Goal: Information Seeking & Learning: Learn about a topic

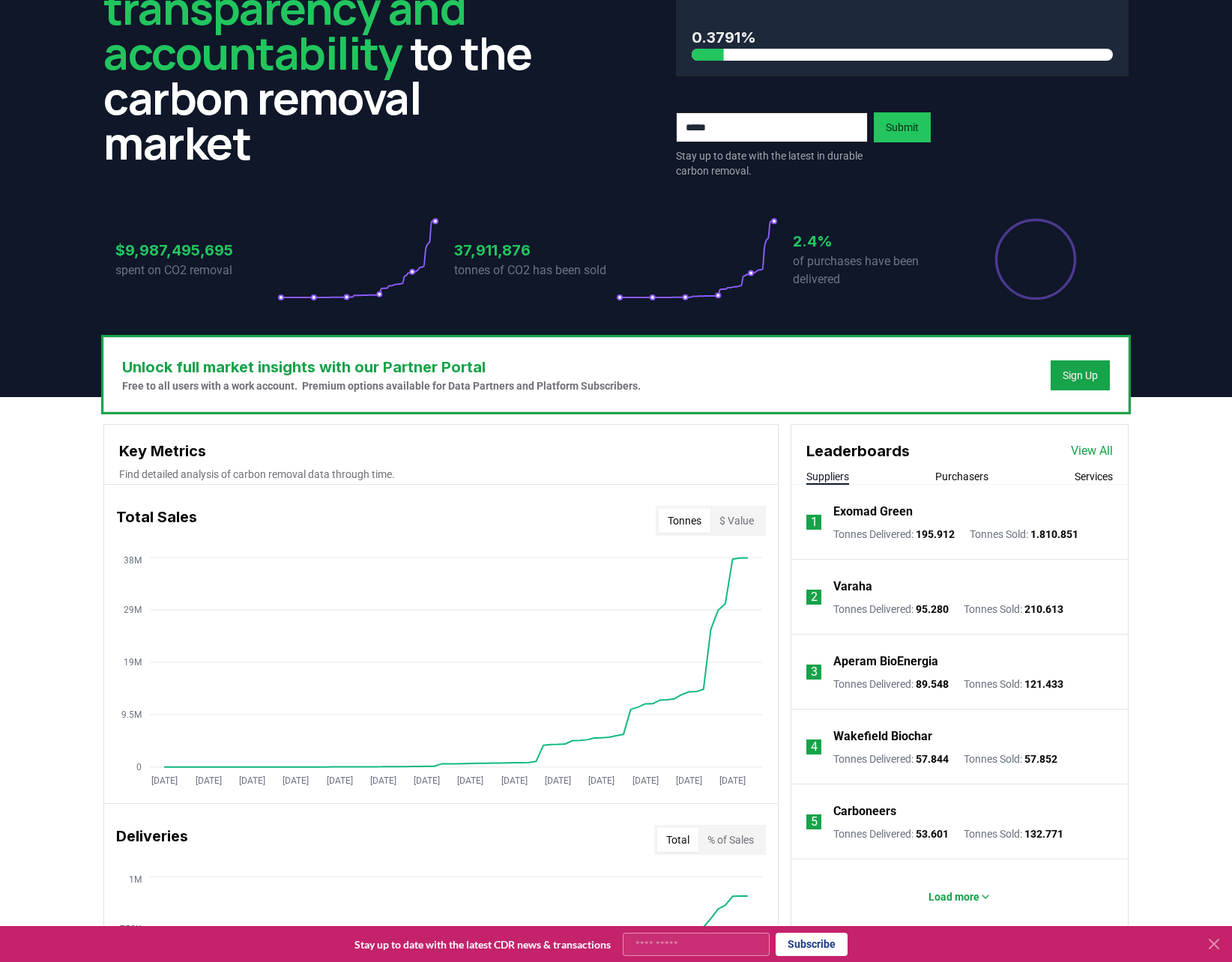
scroll to position [150, 0]
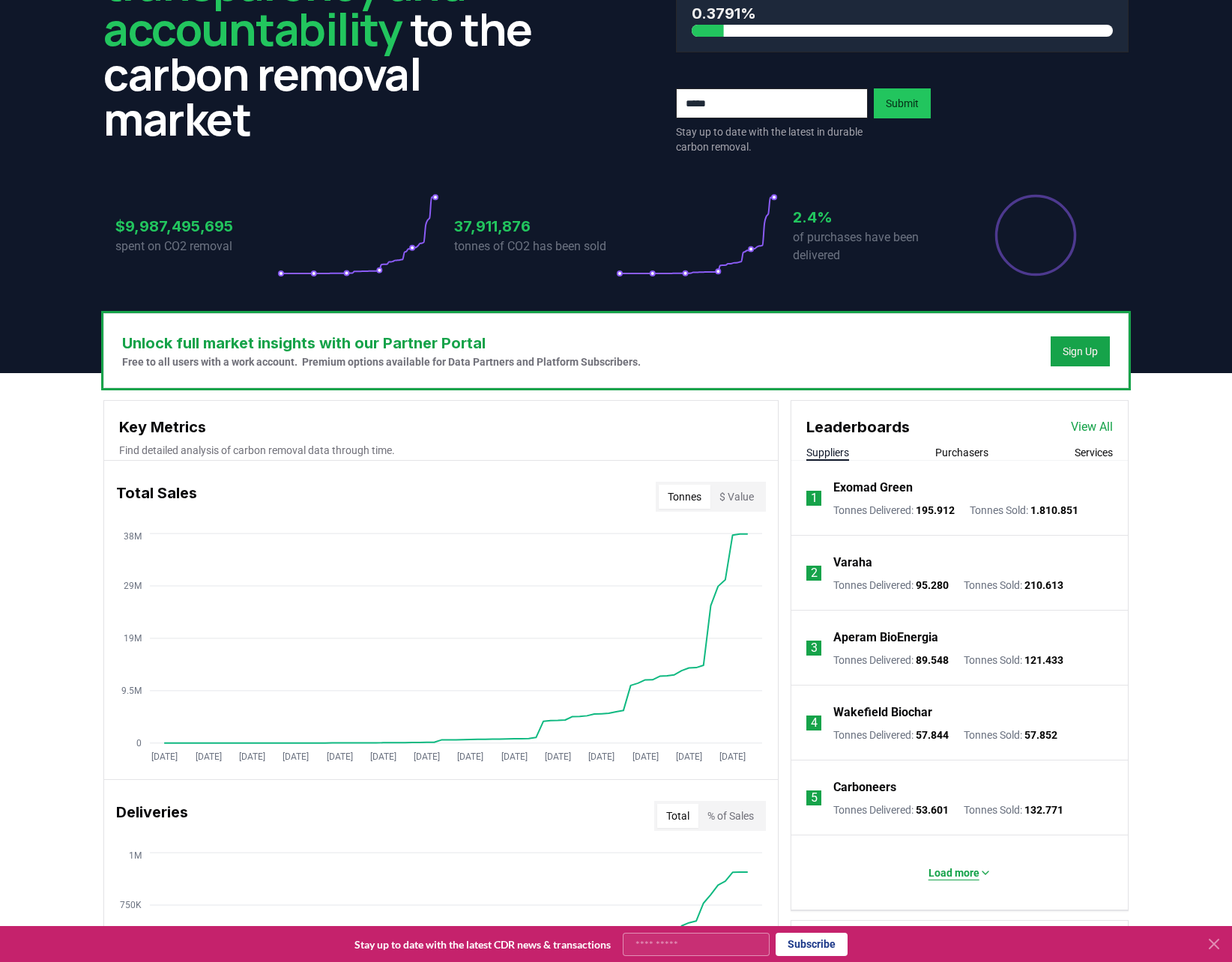
click at [966, 879] on p "Load more" at bounding box center [955, 874] width 51 height 15
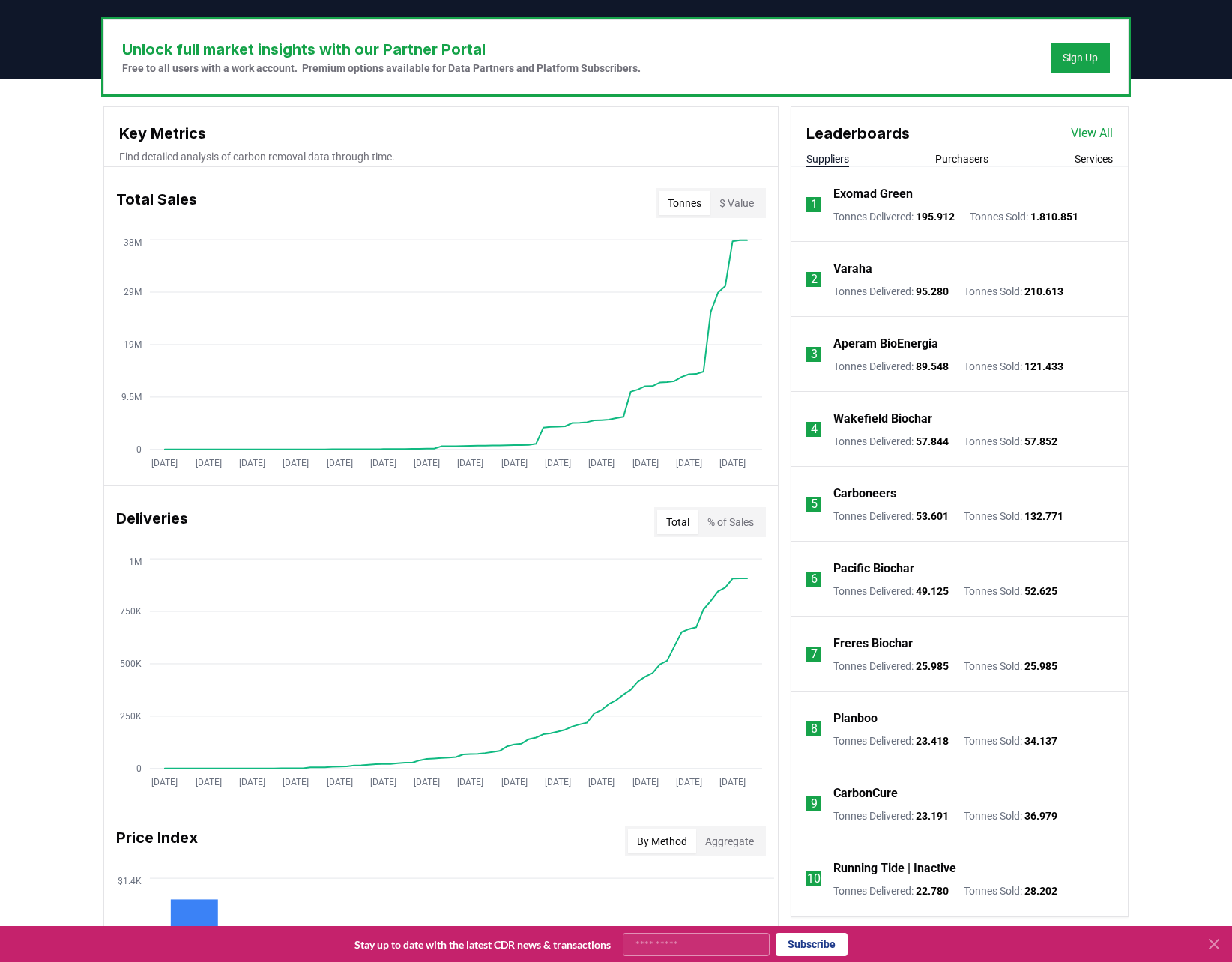
scroll to position [375, 0]
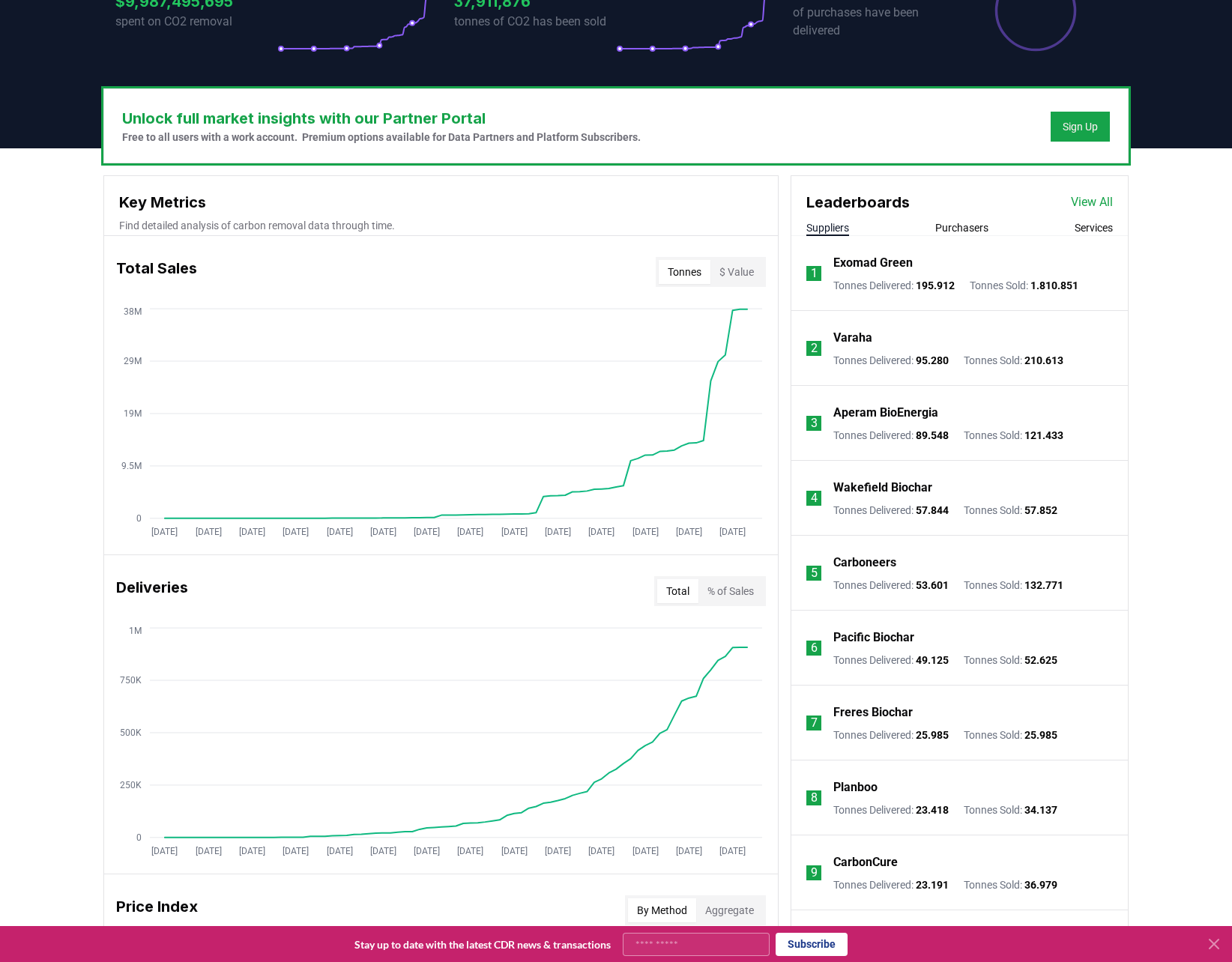
click at [1092, 195] on link "View All" at bounding box center [1092, 202] width 42 height 18
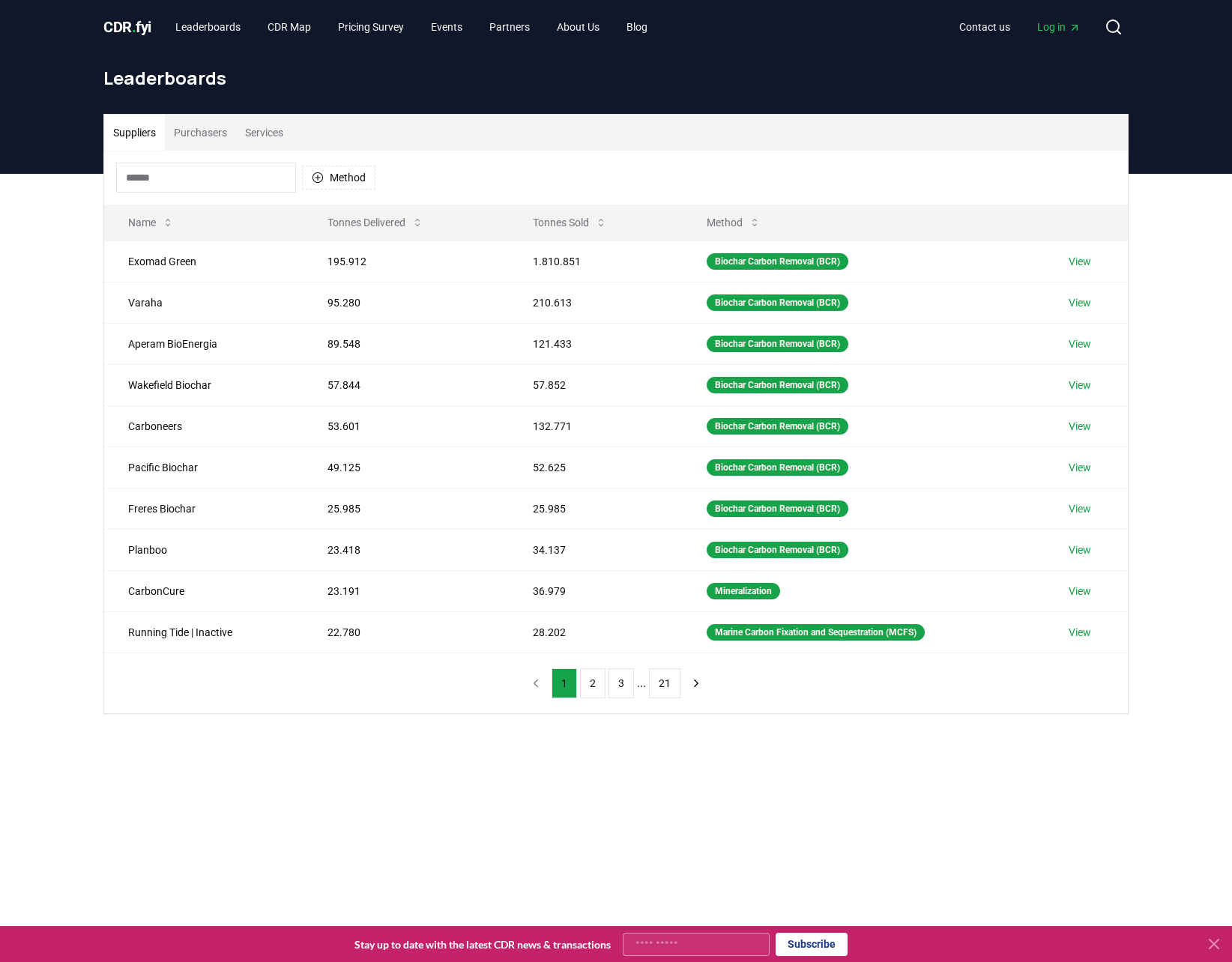
click at [154, 168] on input at bounding box center [206, 177] width 180 height 30
paste input "*******"
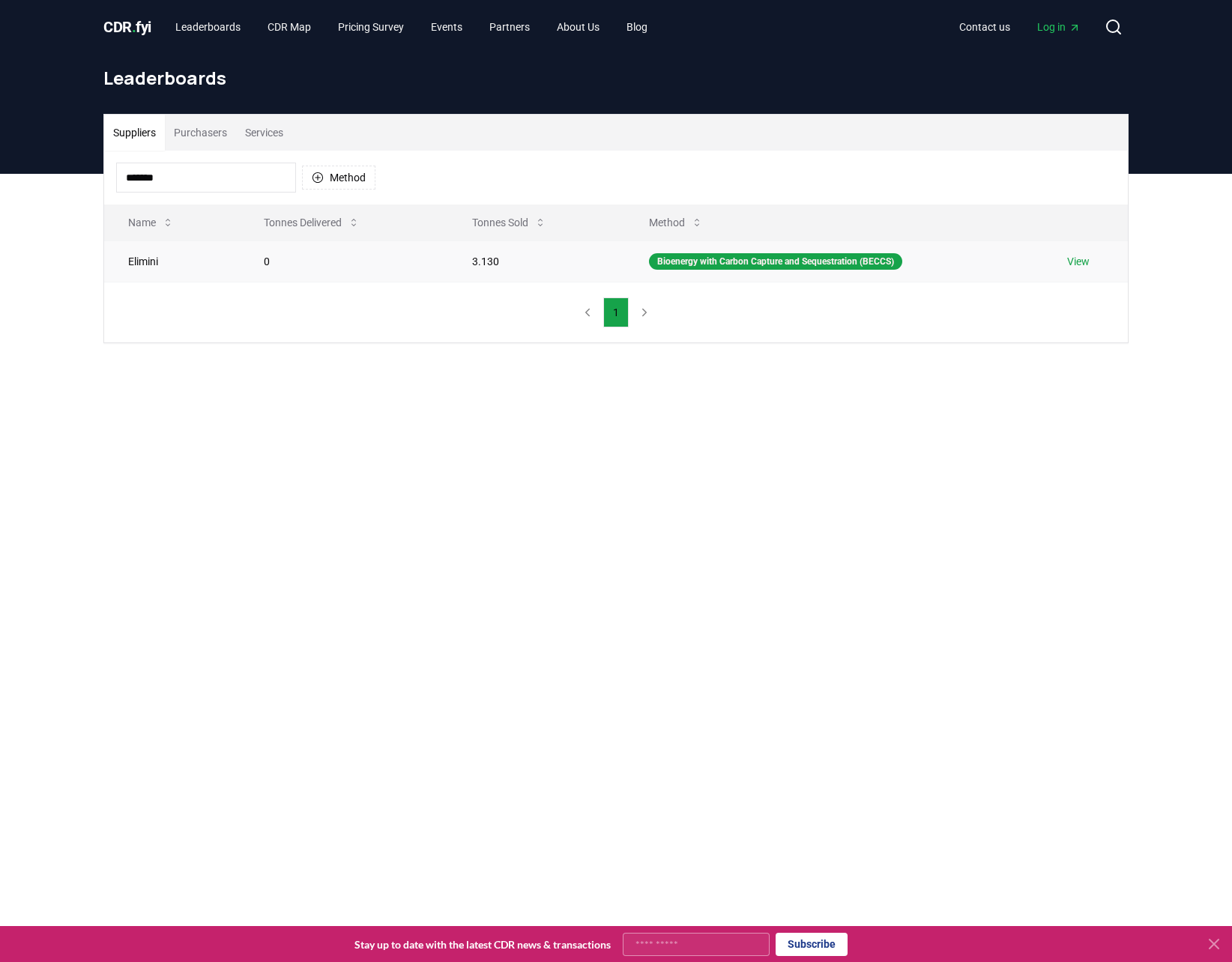
type input "*******"
click at [1083, 262] on link "View" at bounding box center [1079, 262] width 22 height 15
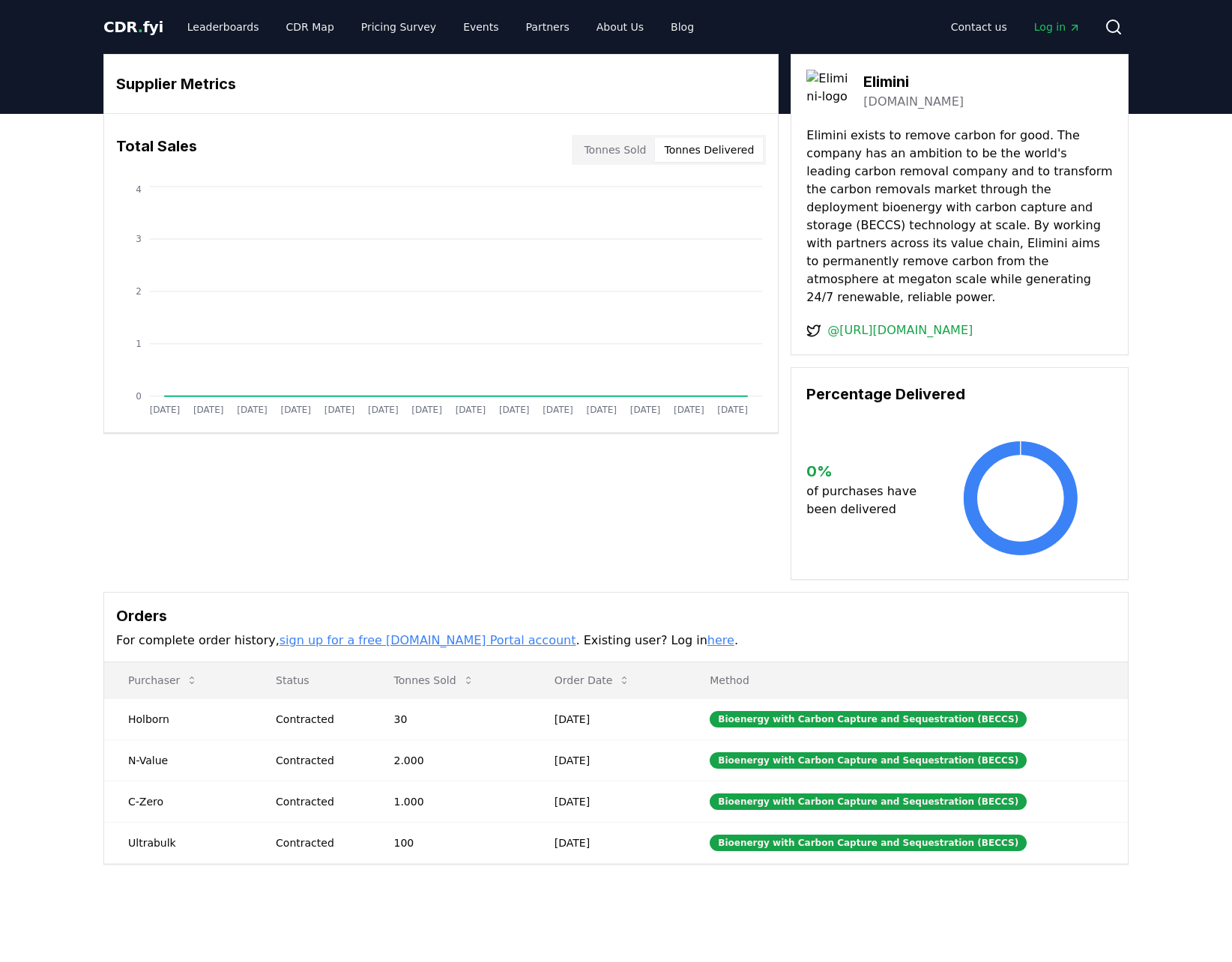
click at [702, 156] on button "Tonnes Delivered" at bounding box center [709, 150] width 108 height 24
click at [585, 147] on button "Tonnes Sold" at bounding box center [615, 150] width 80 height 24
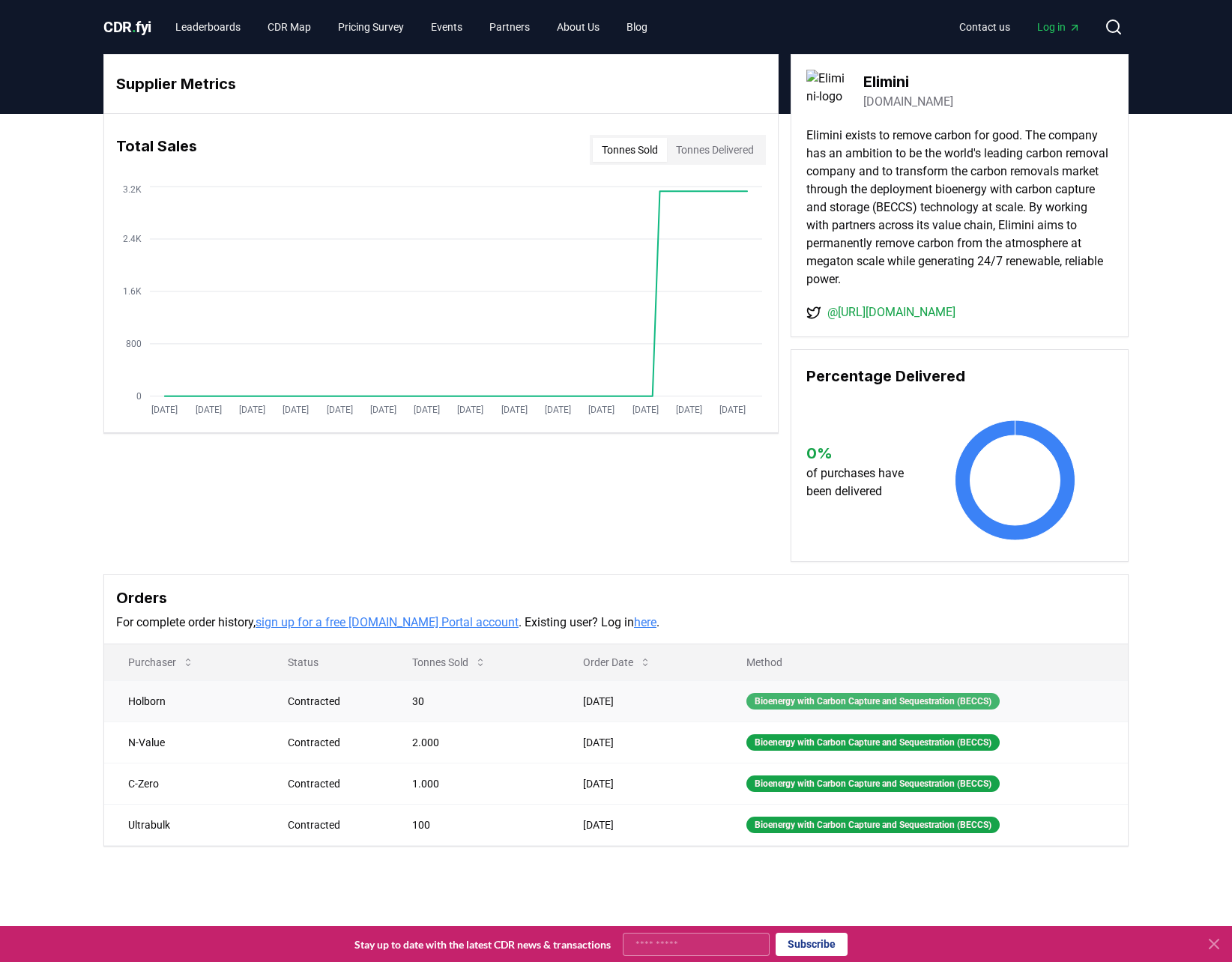
click at [873, 696] on div "Bioenergy with Carbon Capture and Sequestration (BECCS)" at bounding box center [873, 701] width 254 height 16
click at [322, 715] on td "Contracted" at bounding box center [325, 701] width 123 height 41
drag, startPoint x: 313, startPoint y: 703, endPoint x: 317, endPoint y: 740, distance: 37.2
click at [313, 705] on div "Contracted" at bounding box center [331, 702] width 88 height 15
click at [317, 740] on div "Contracted" at bounding box center [331, 743] width 88 height 15
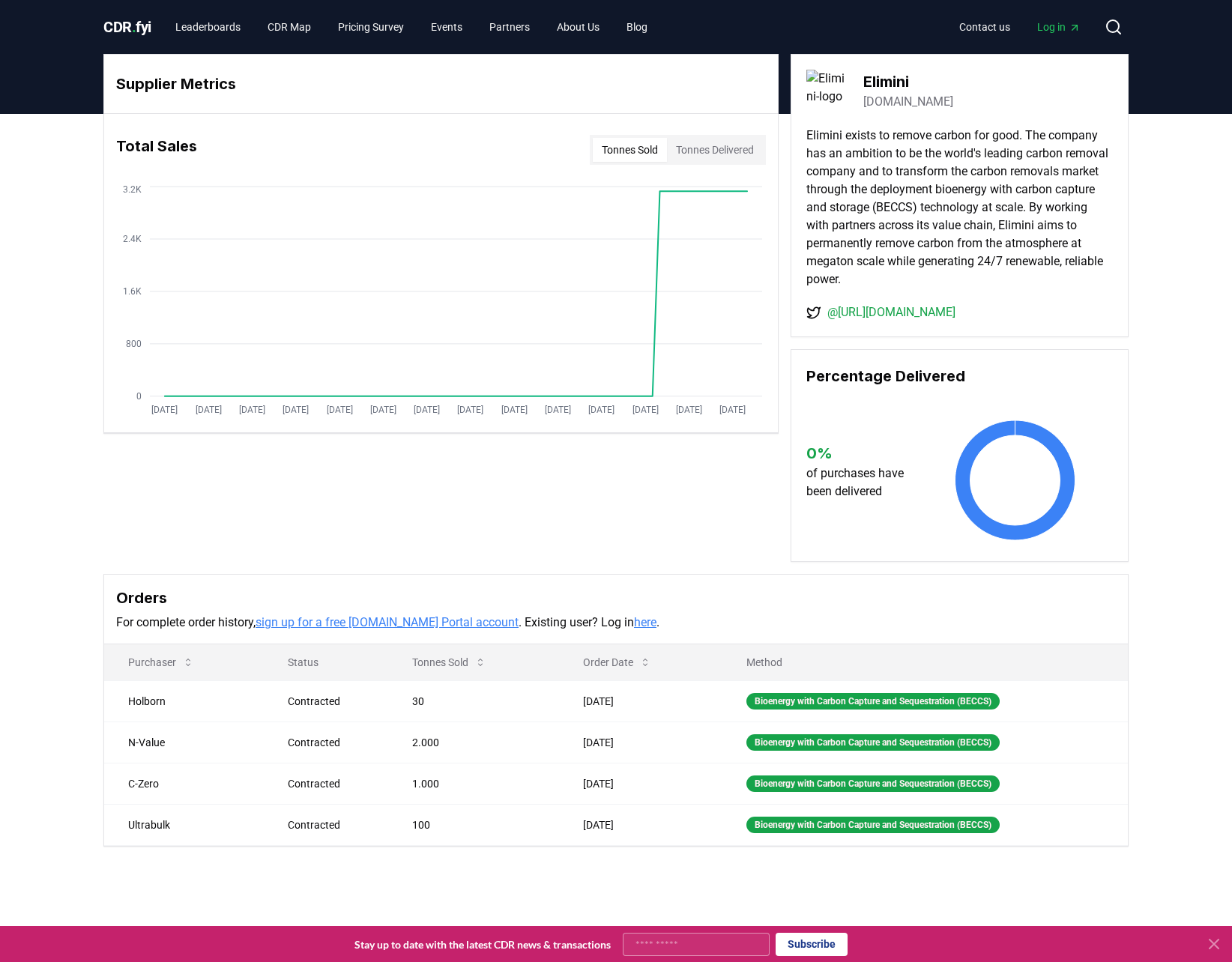
click at [225, 532] on div "Supplier Metrics Total Sales Tonnes Sold Tonnes Delivered Jan 2019 Jul 2019 Jan…" at bounding box center [616, 307] width 1025 height 508
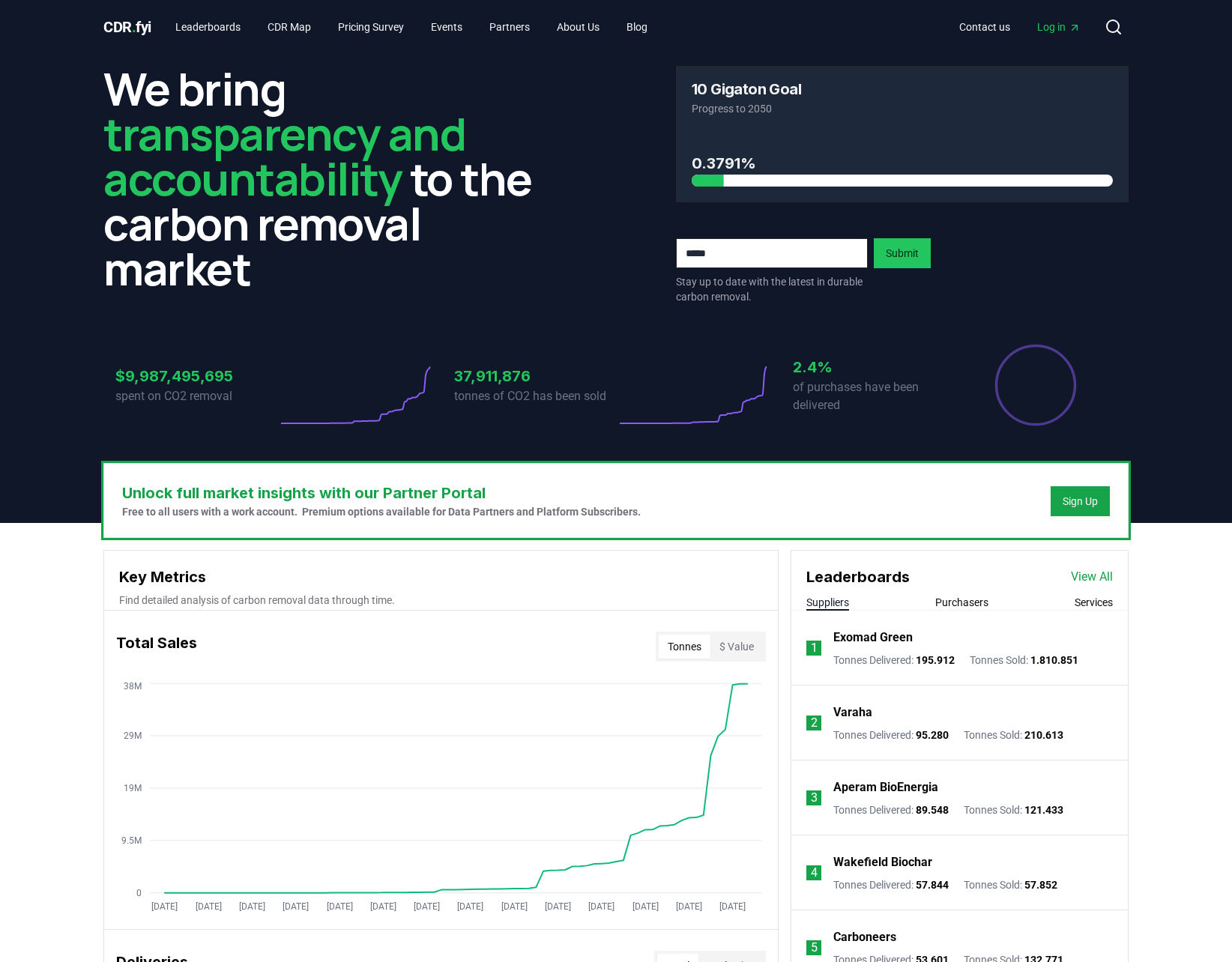
click at [981, 599] on button "Purchasers" at bounding box center [961, 603] width 54 height 15
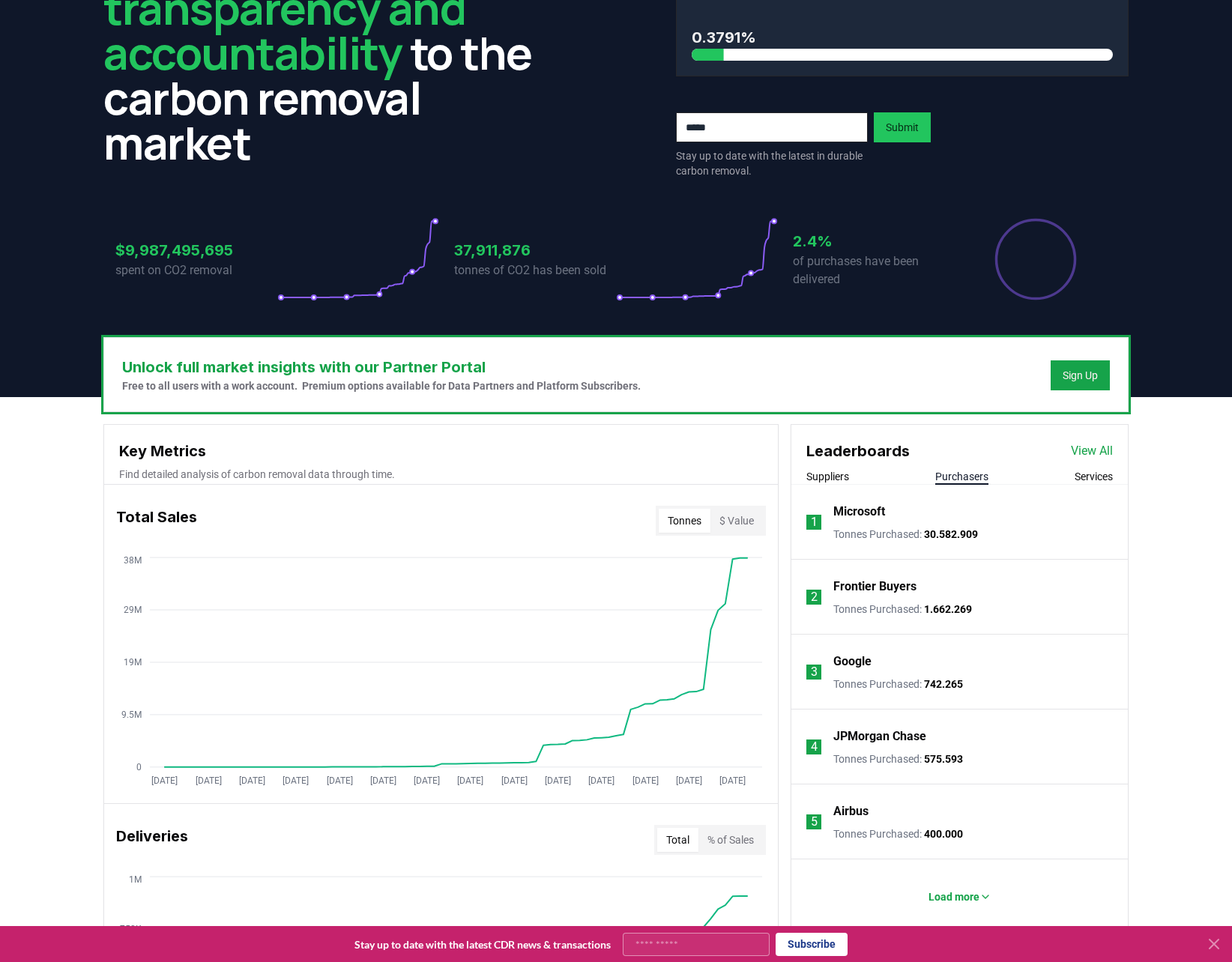
scroll to position [150, 0]
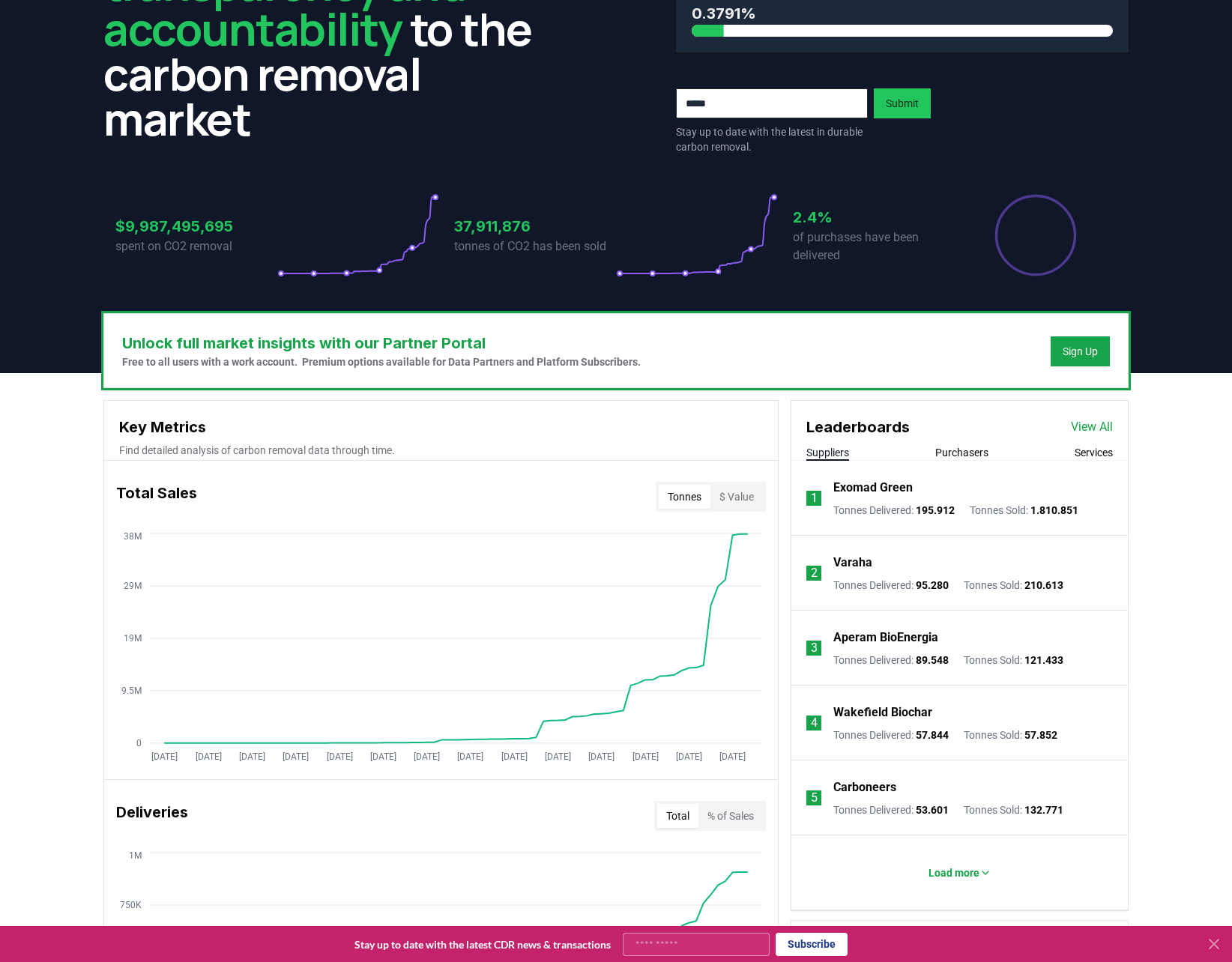
click at [824, 448] on button "Suppliers" at bounding box center [828, 453] width 43 height 15
click at [1098, 419] on link "View All" at bounding box center [1092, 427] width 42 height 18
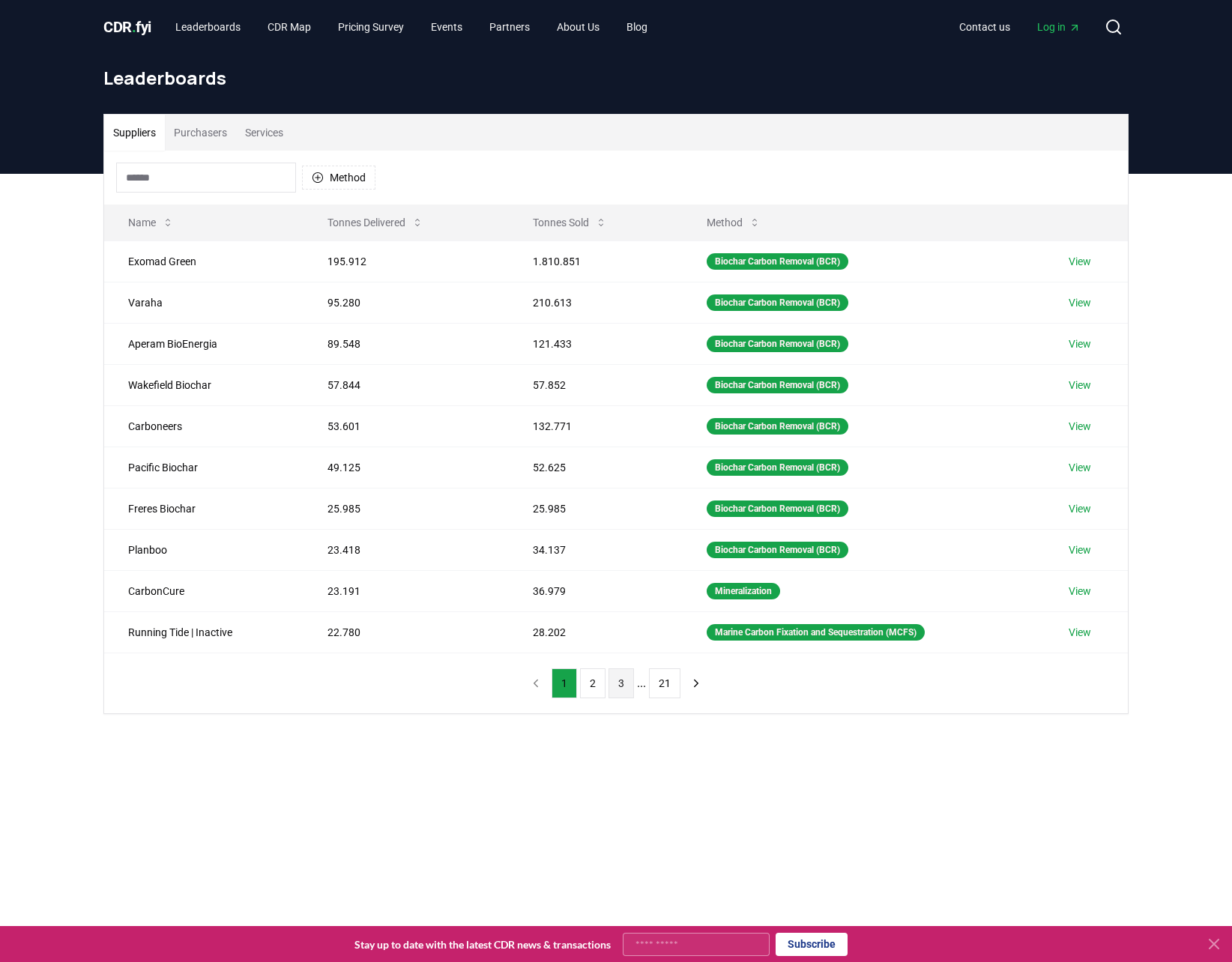
click at [622, 676] on button "3" at bounding box center [621, 683] width 26 height 30
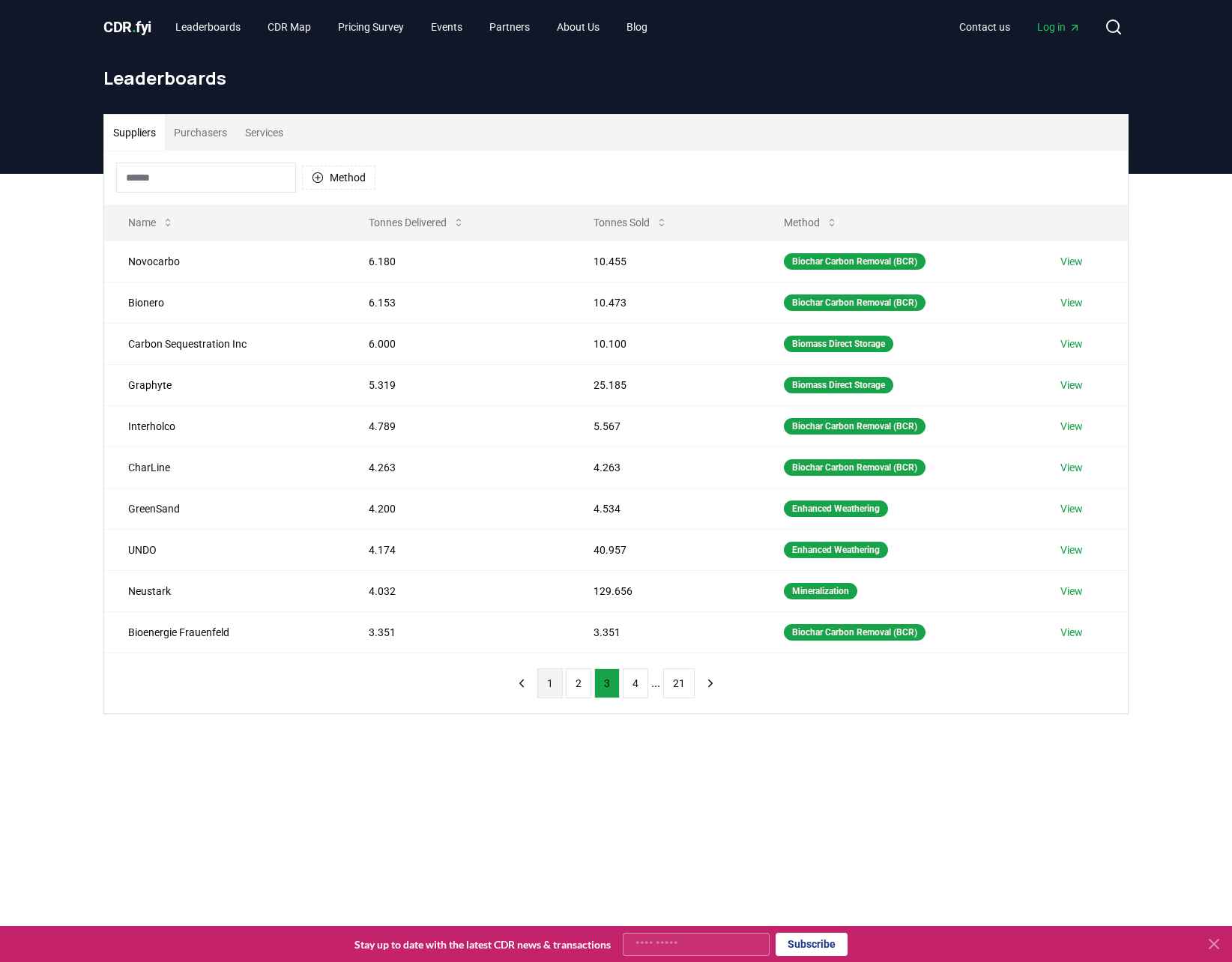
click at [547, 676] on button "1" at bounding box center [550, 683] width 26 height 30
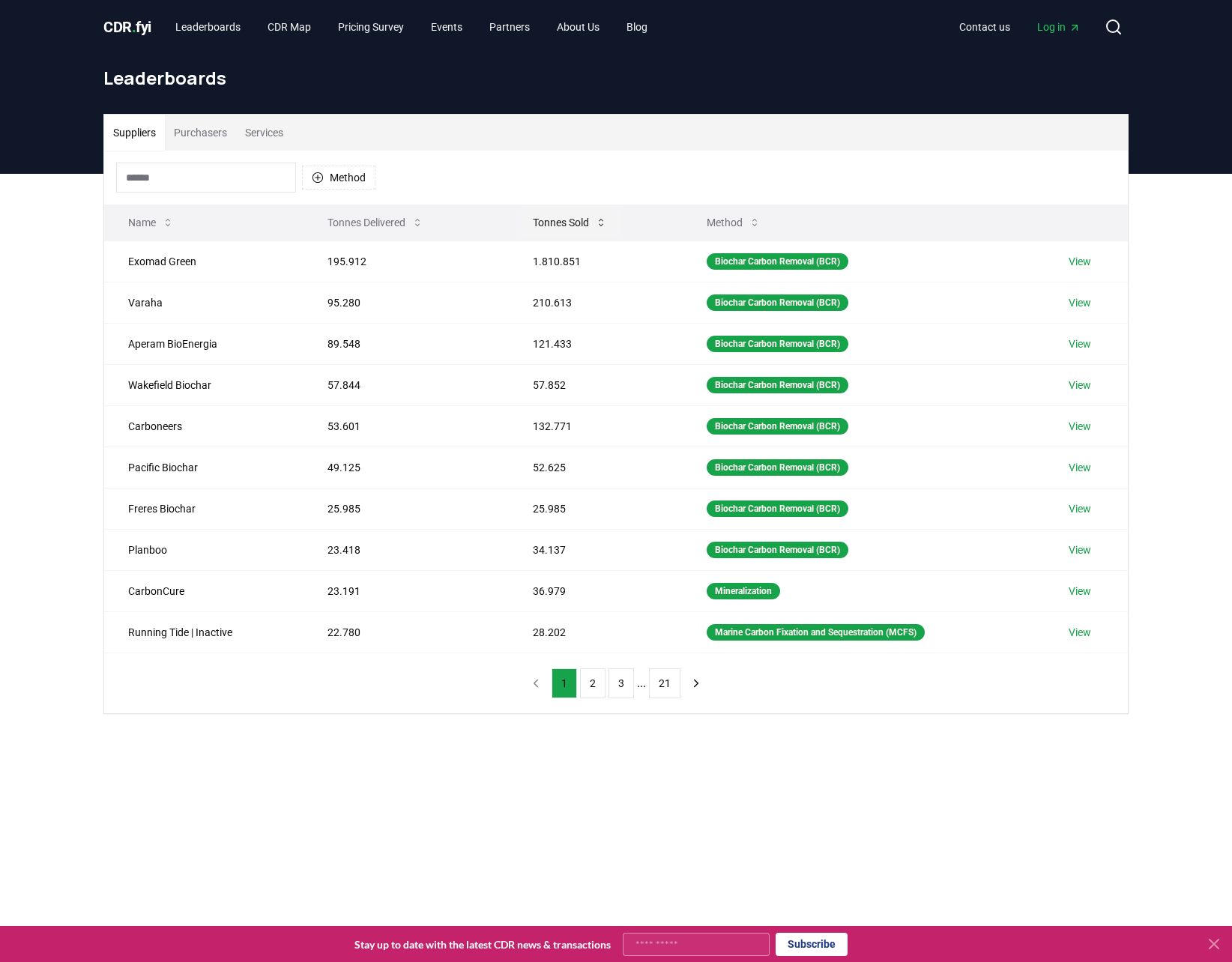
click at [596, 214] on button "Tonnes Sold" at bounding box center [569, 222] width 98 height 30
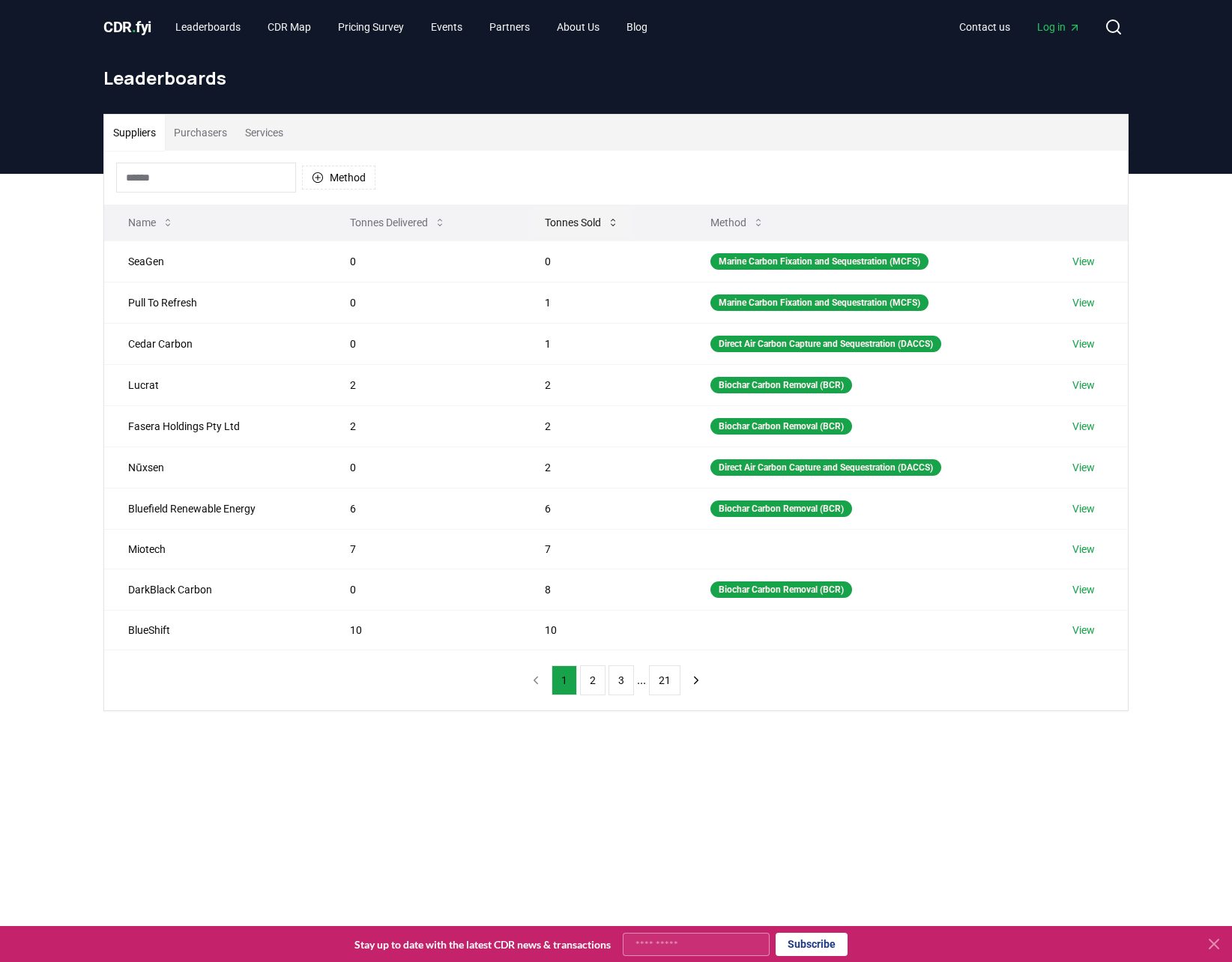
click at [612, 214] on button "Tonnes Sold" at bounding box center [581, 222] width 98 height 30
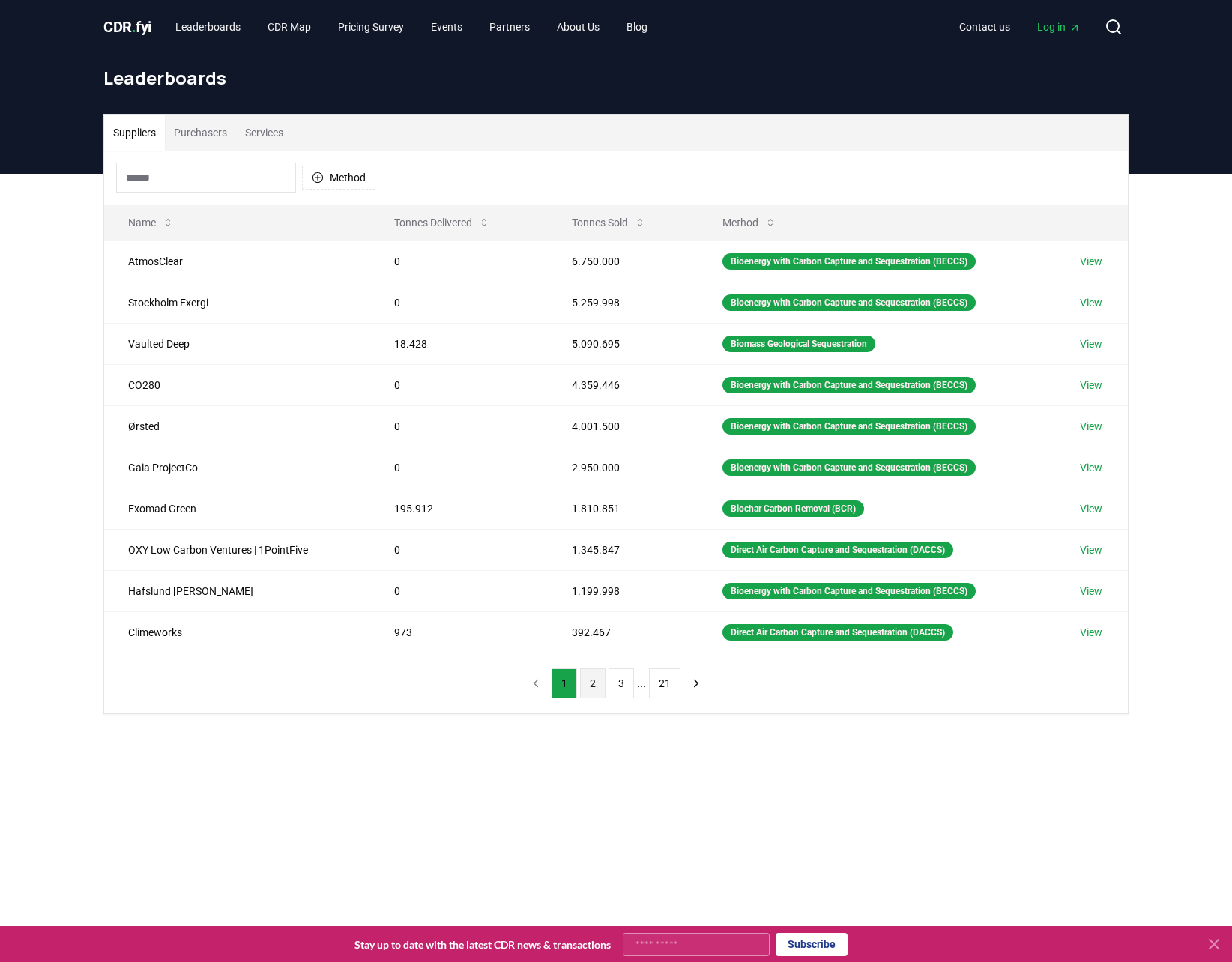
click at [601, 675] on button "2" at bounding box center [593, 683] width 26 height 30
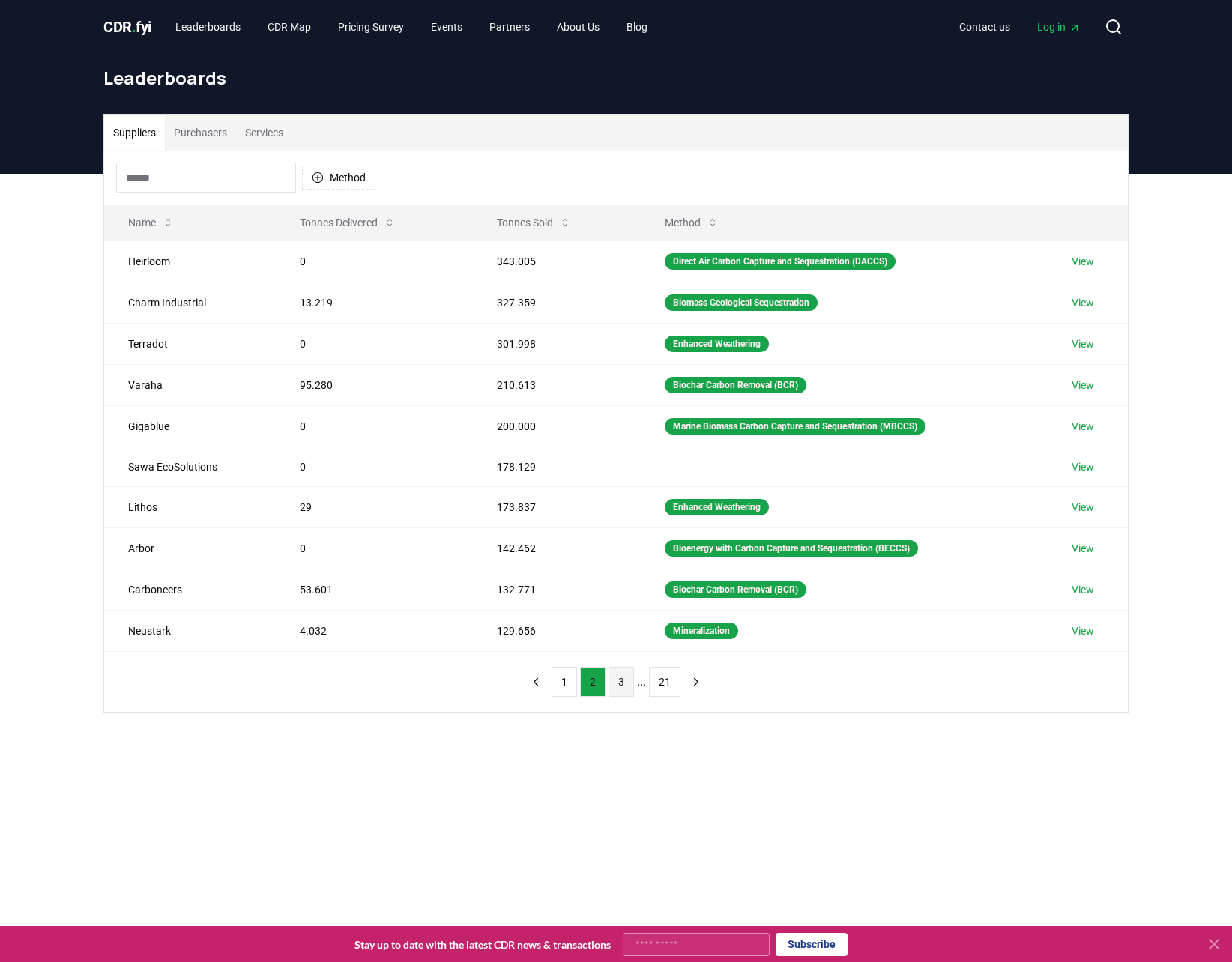
click at [628, 673] on button "3" at bounding box center [621, 681] width 26 height 30
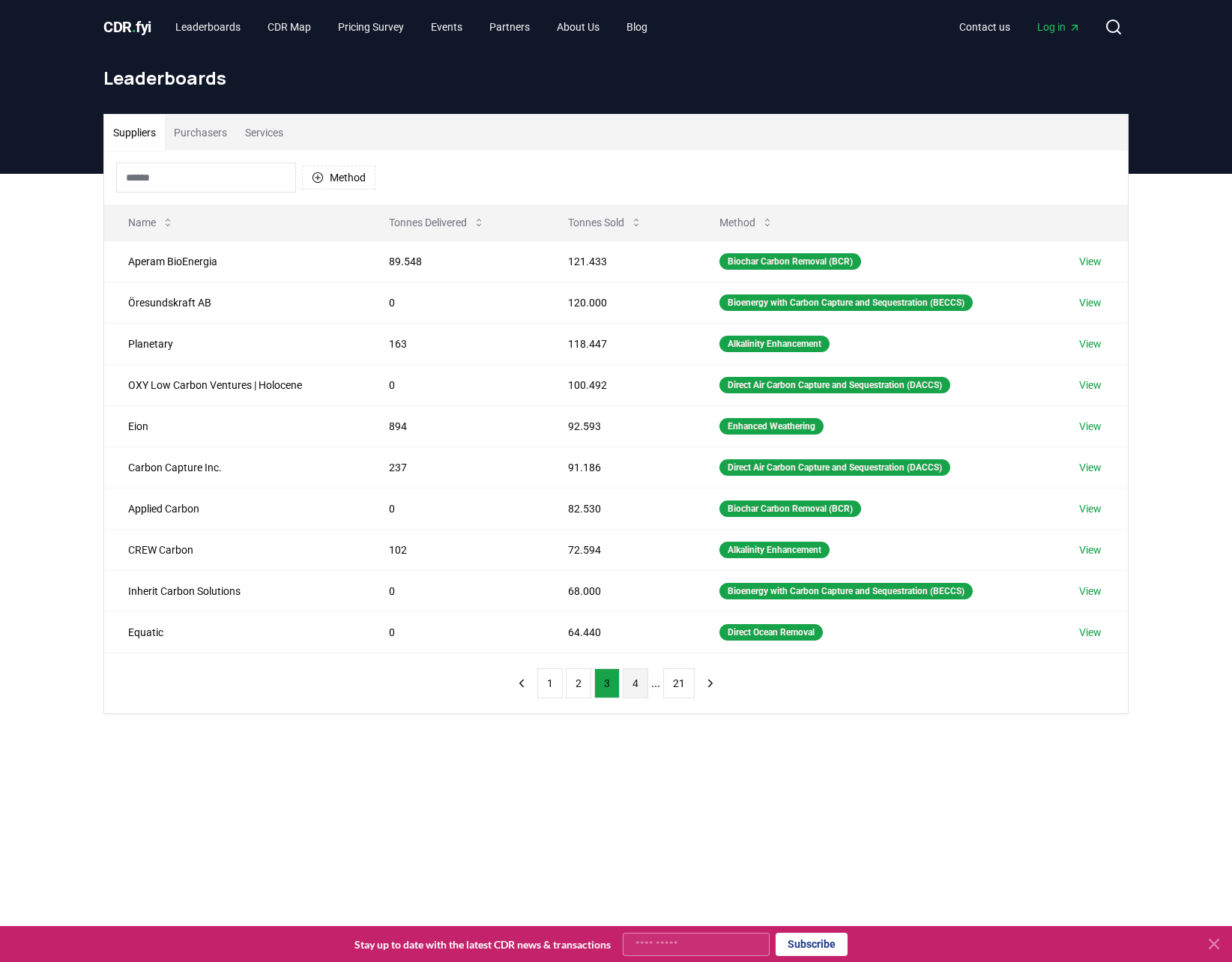
click at [628, 683] on button "4" at bounding box center [636, 683] width 26 height 30
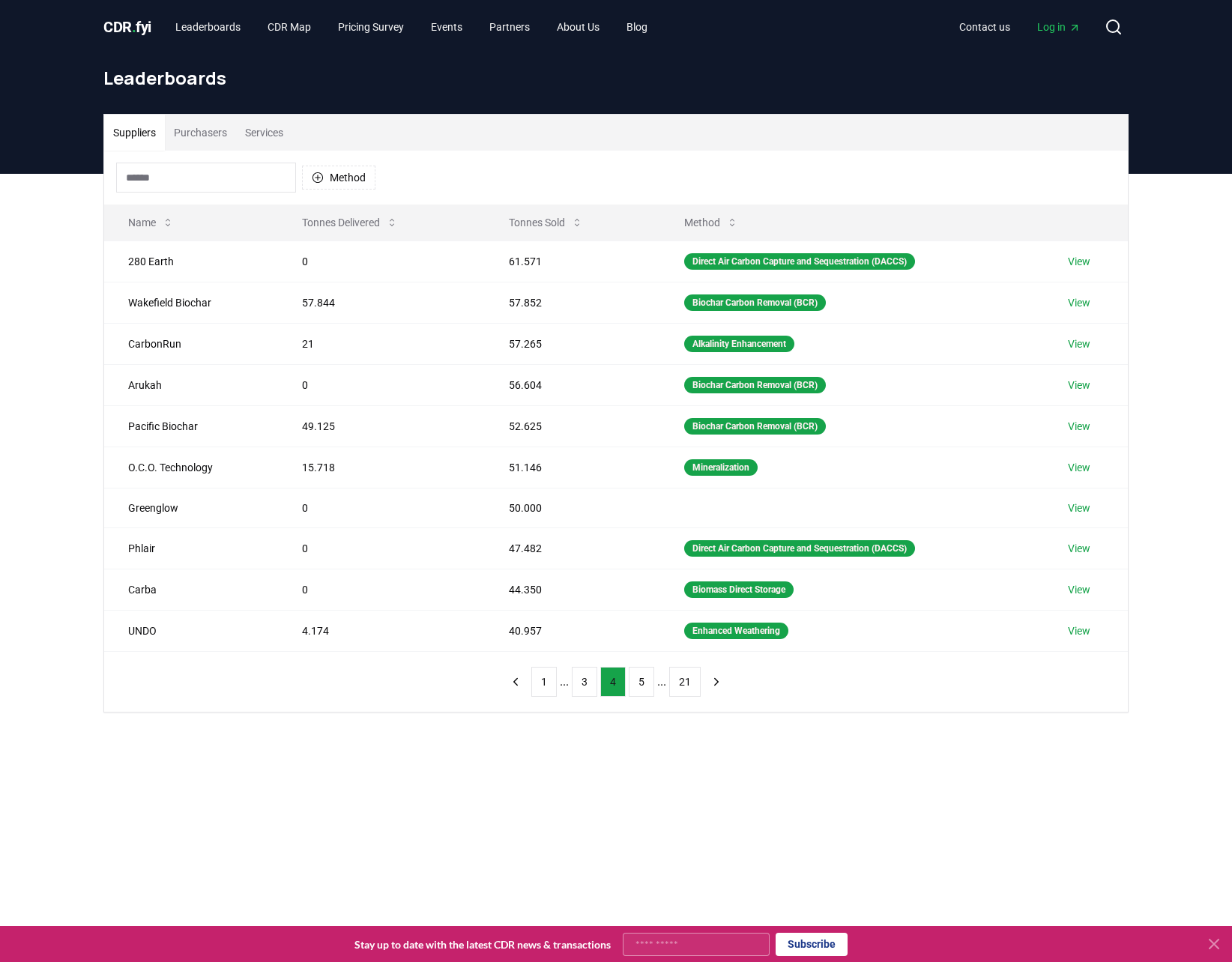
click at [601, 680] on button "4" at bounding box center [613, 681] width 26 height 30
click at [596, 678] on button "3" at bounding box center [585, 681] width 26 height 30
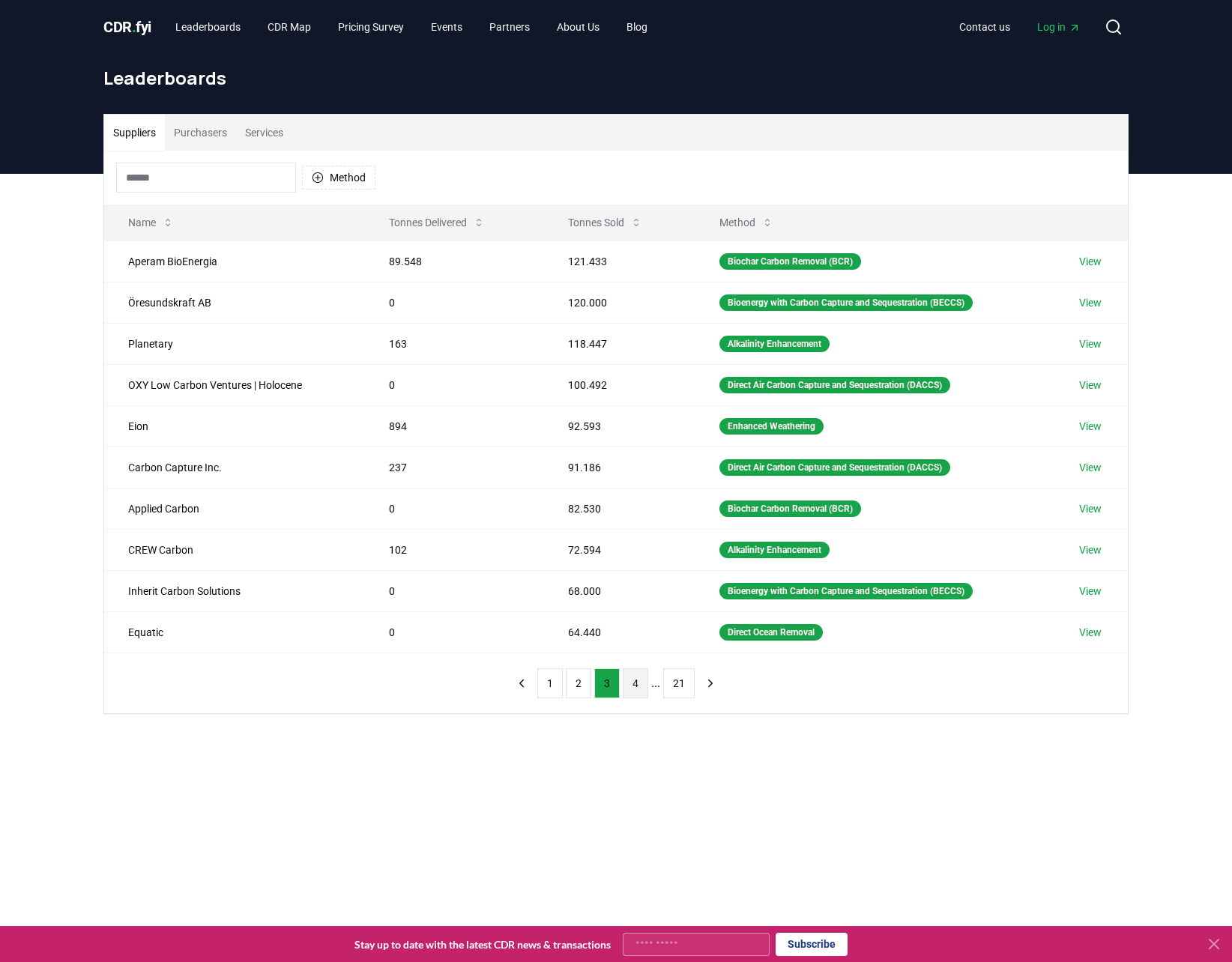
click at [633, 682] on button "4" at bounding box center [636, 683] width 26 height 30
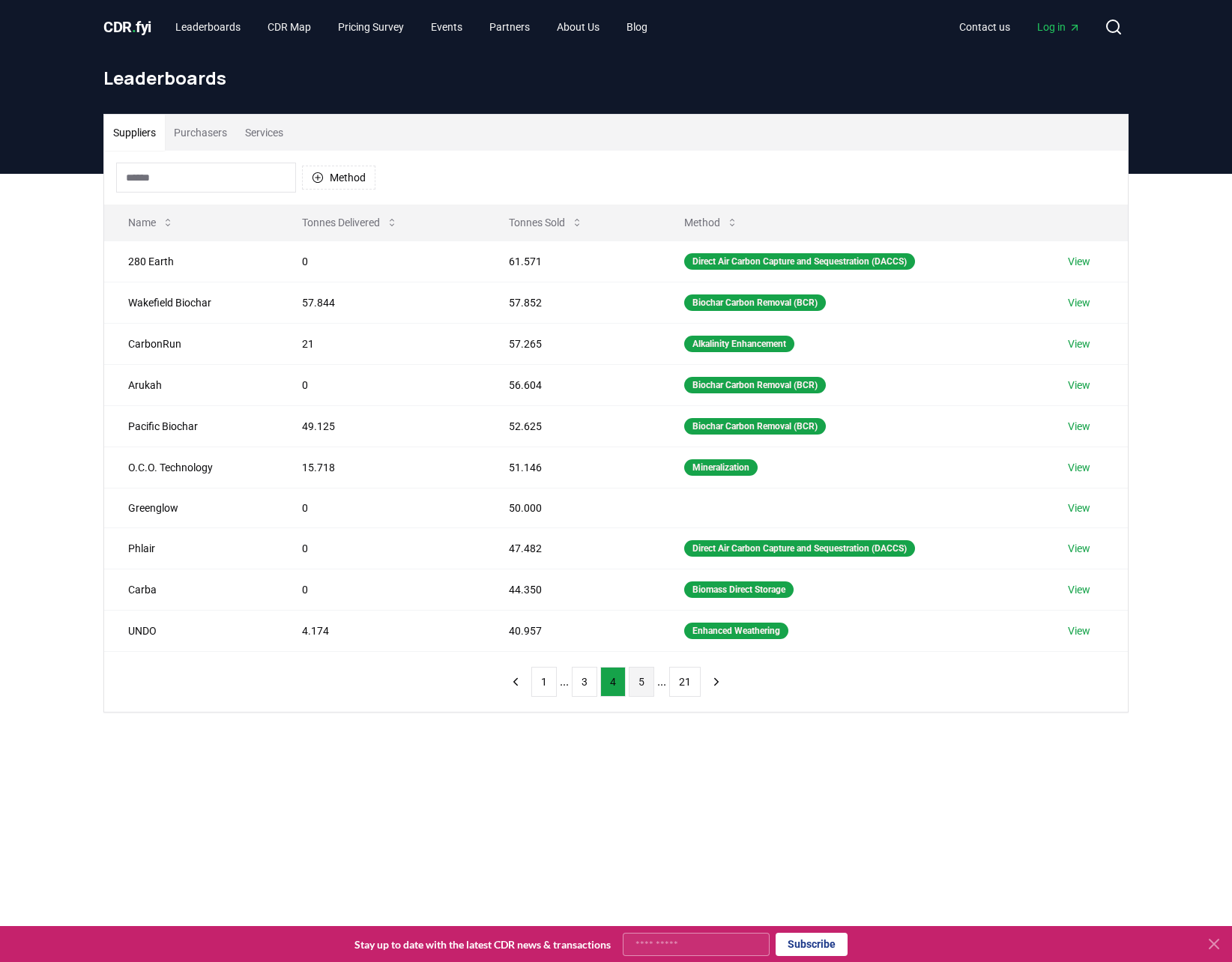
click at [636, 679] on button "5" at bounding box center [642, 681] width 26 height 30
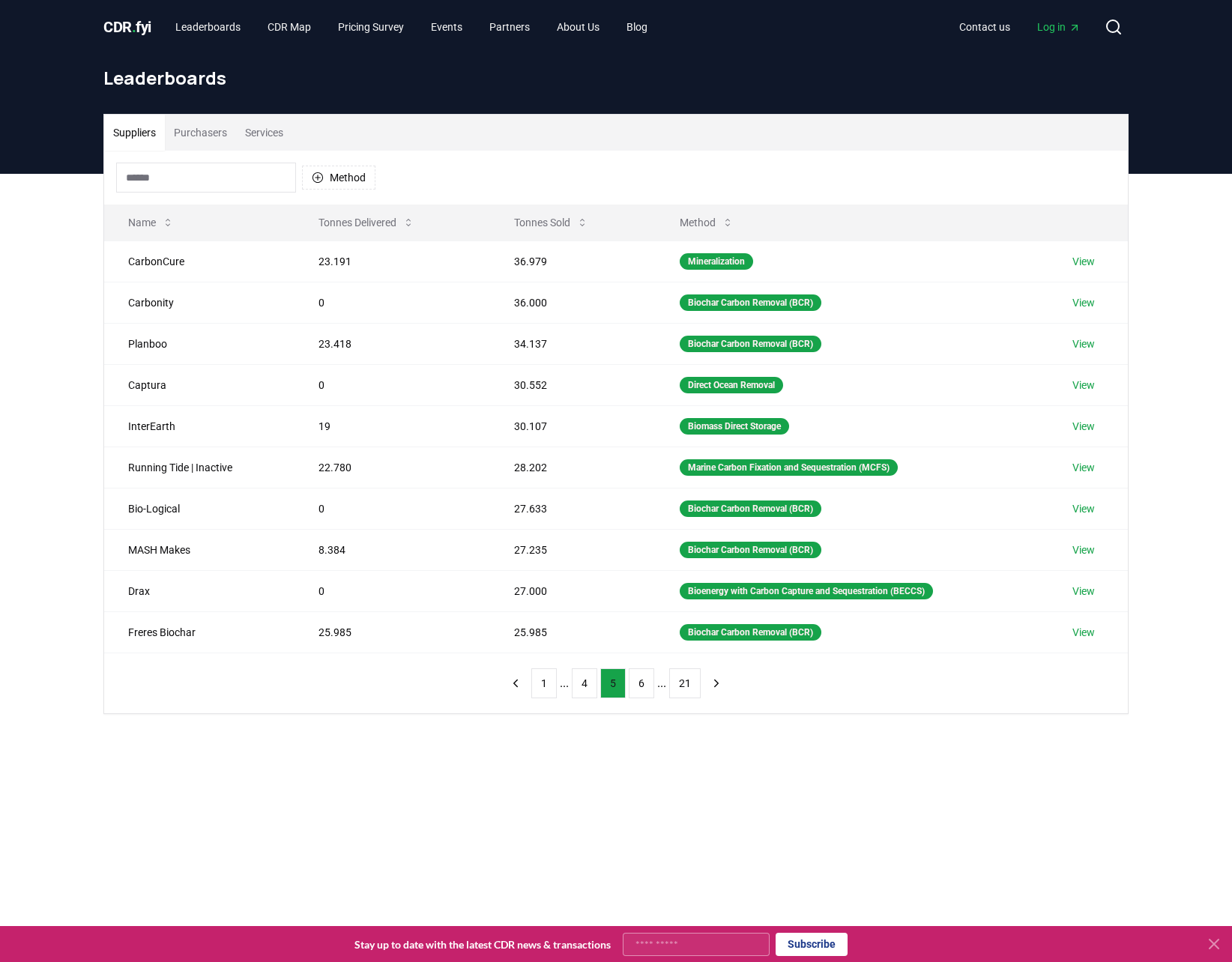
click at [636, 679] on button "6" at bounding box center [642, 683] width 26 height 30
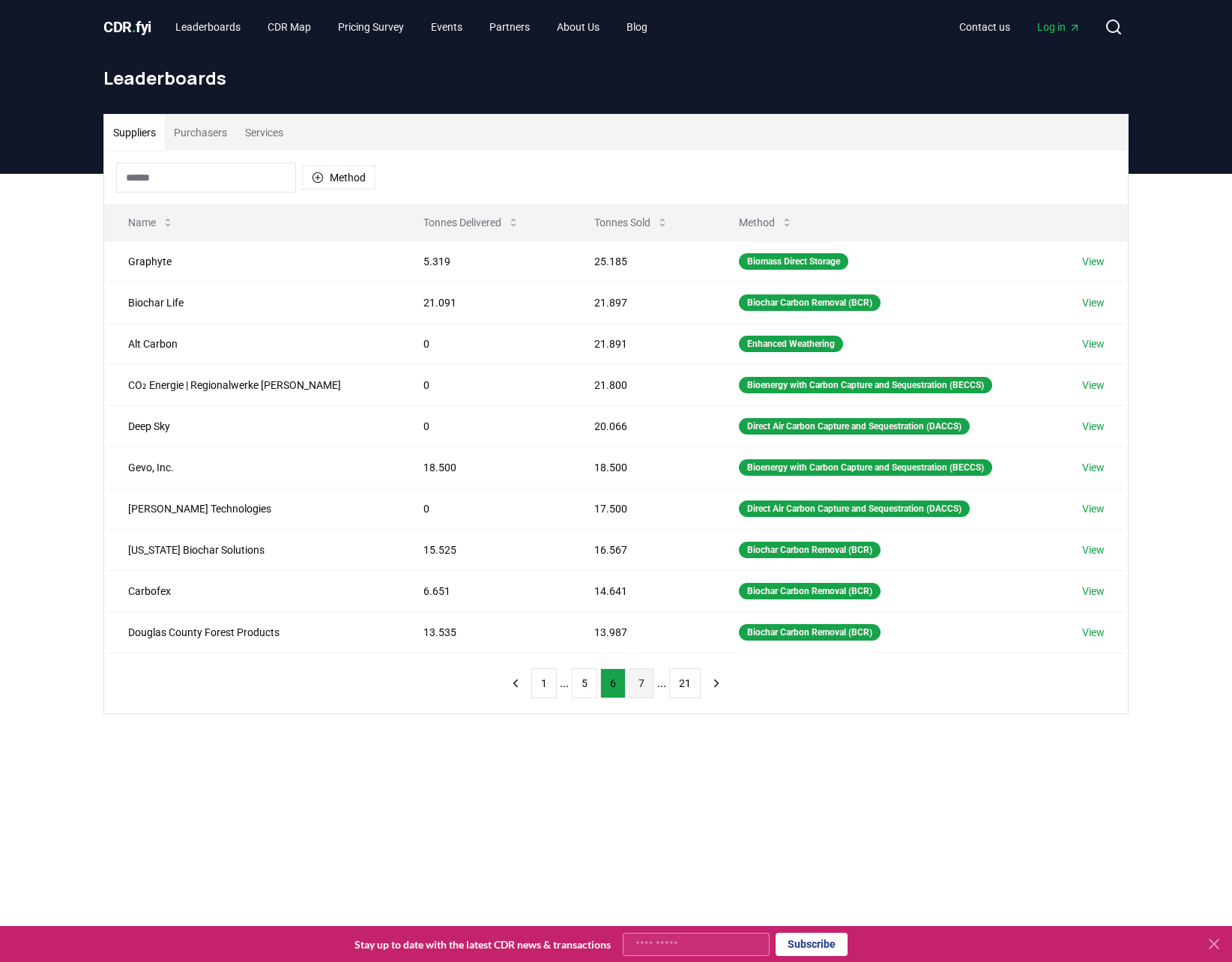
click at [641, 679] on button "7" at bounding box center [642, 683] width 26 height 30
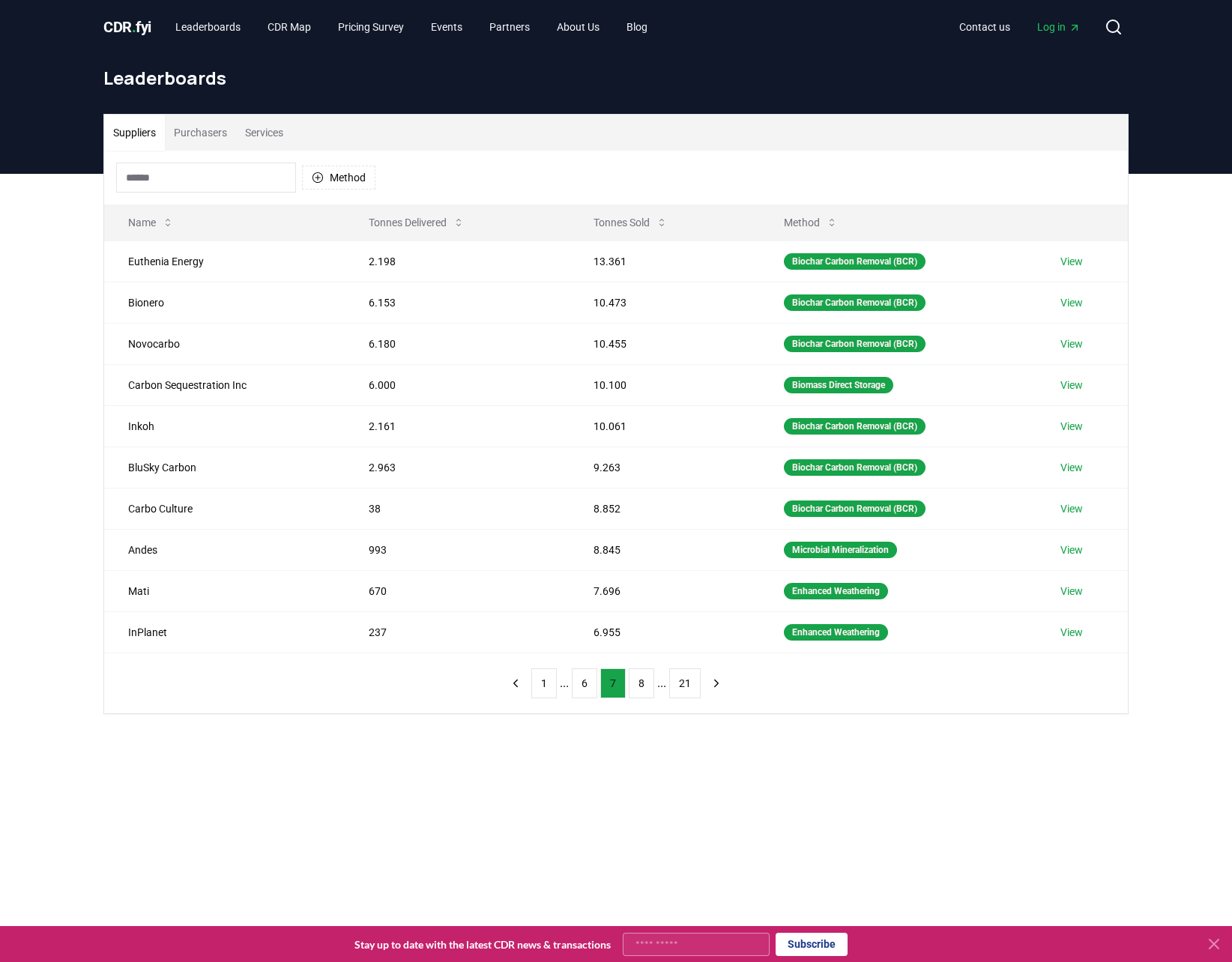
click at [641, 679] on button "8" at bounding box center [642, 683] width 26 height 30
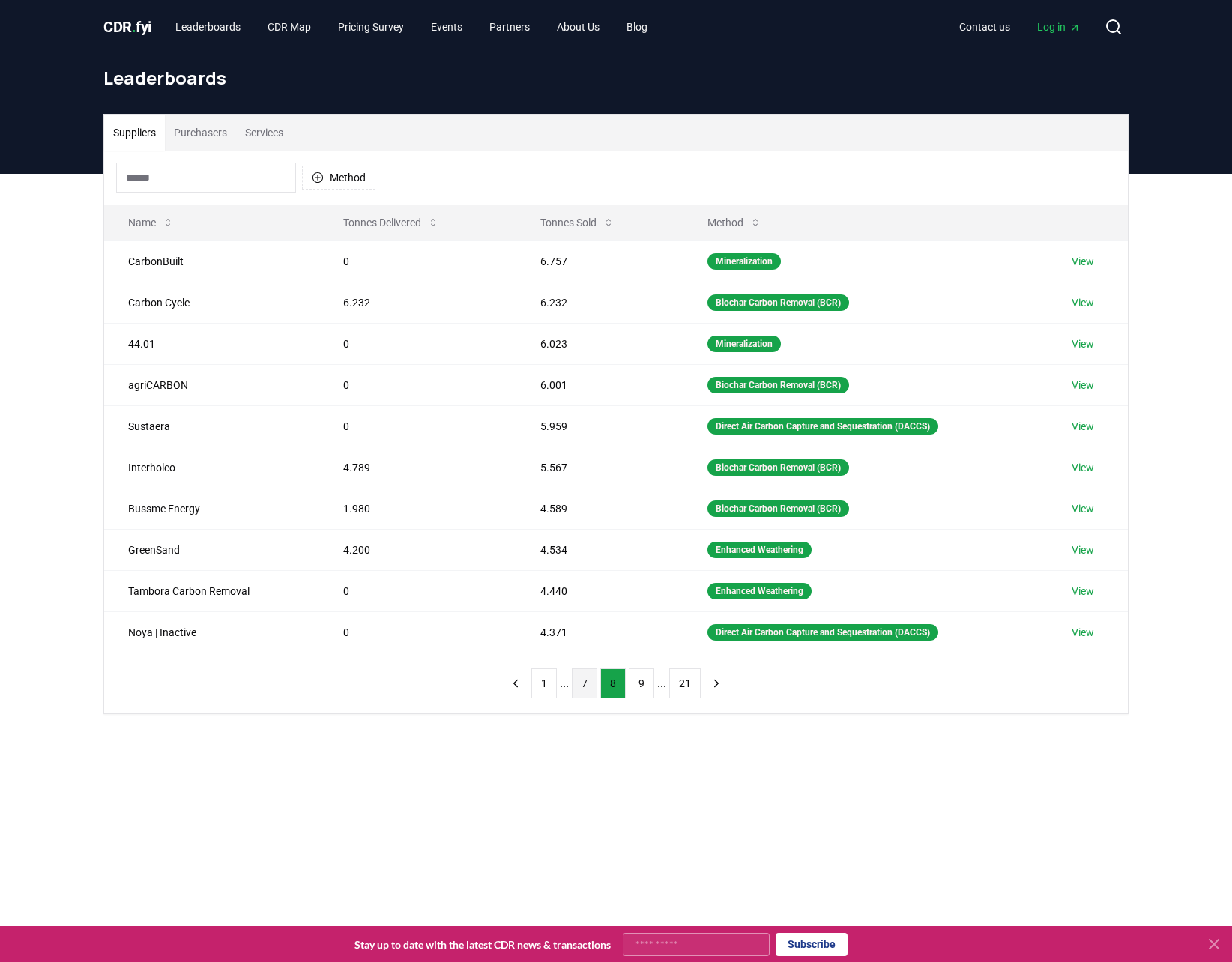
click at [641, 679] on button "9" at bounding box center [642, 683] width 26 height 30
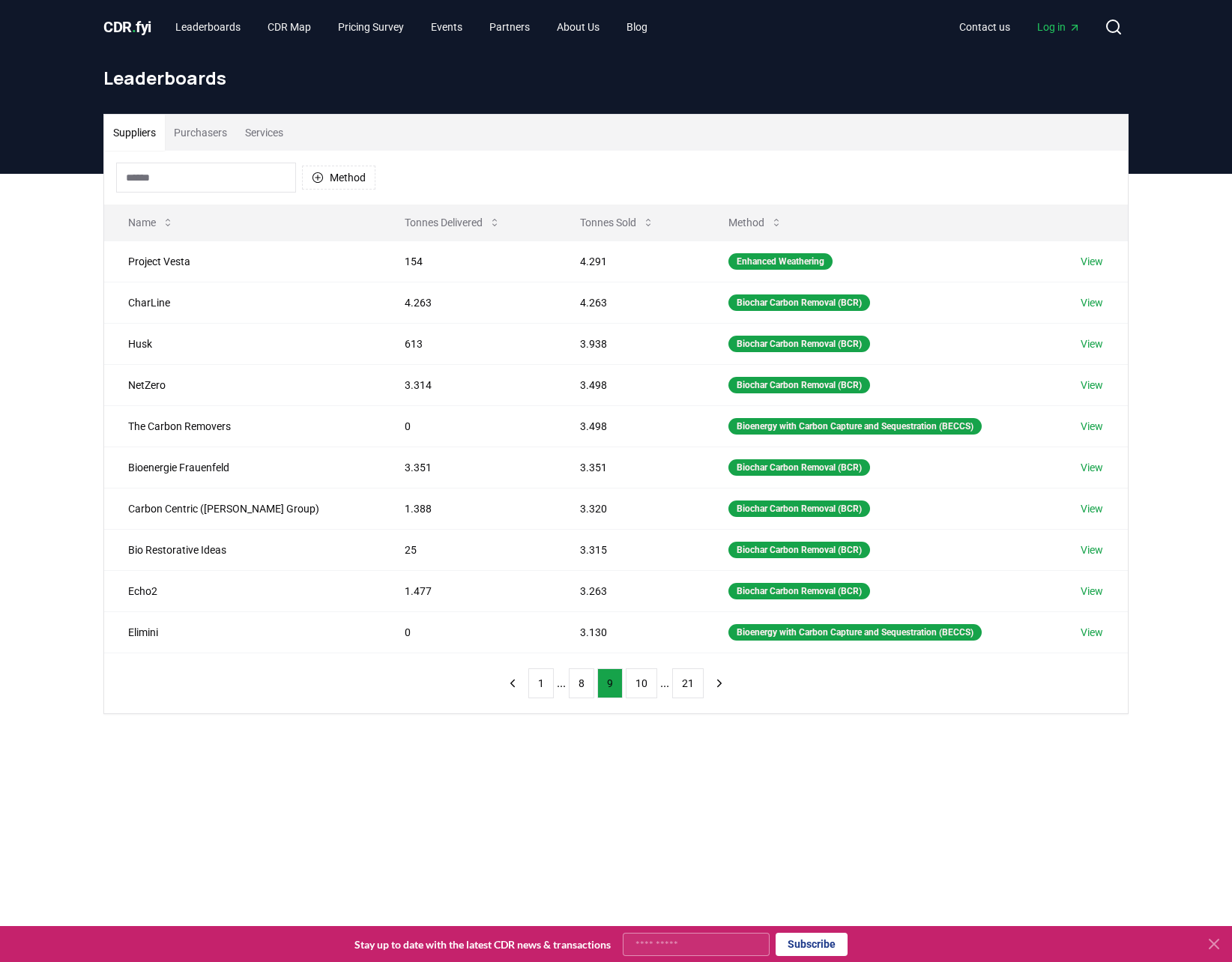
click at [641, 679] on button "10" at bounding box center [642, 683] width 31 height 30
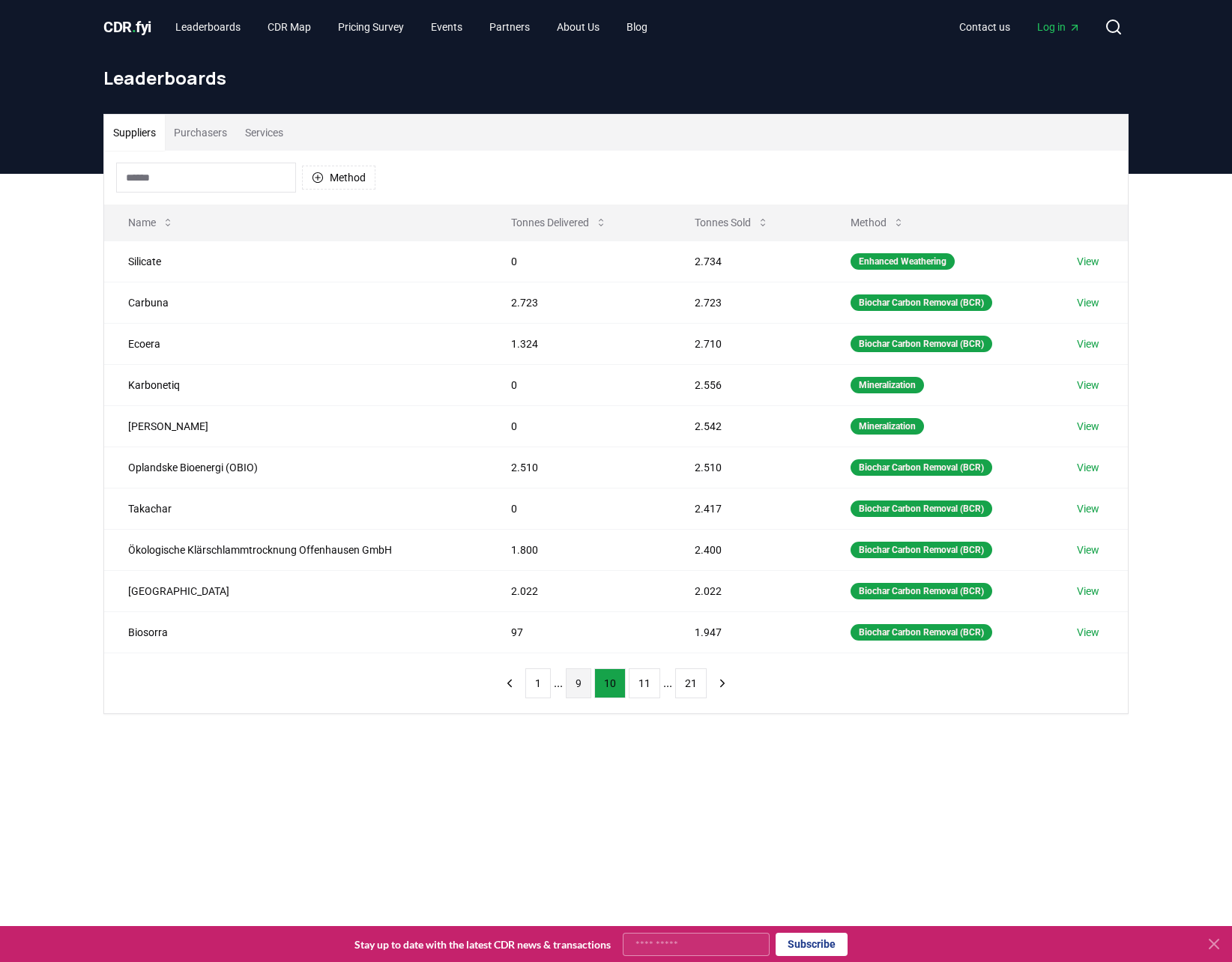
click at [575, 677] on button "9" at bounding box center [579, 683] width 26 height 30
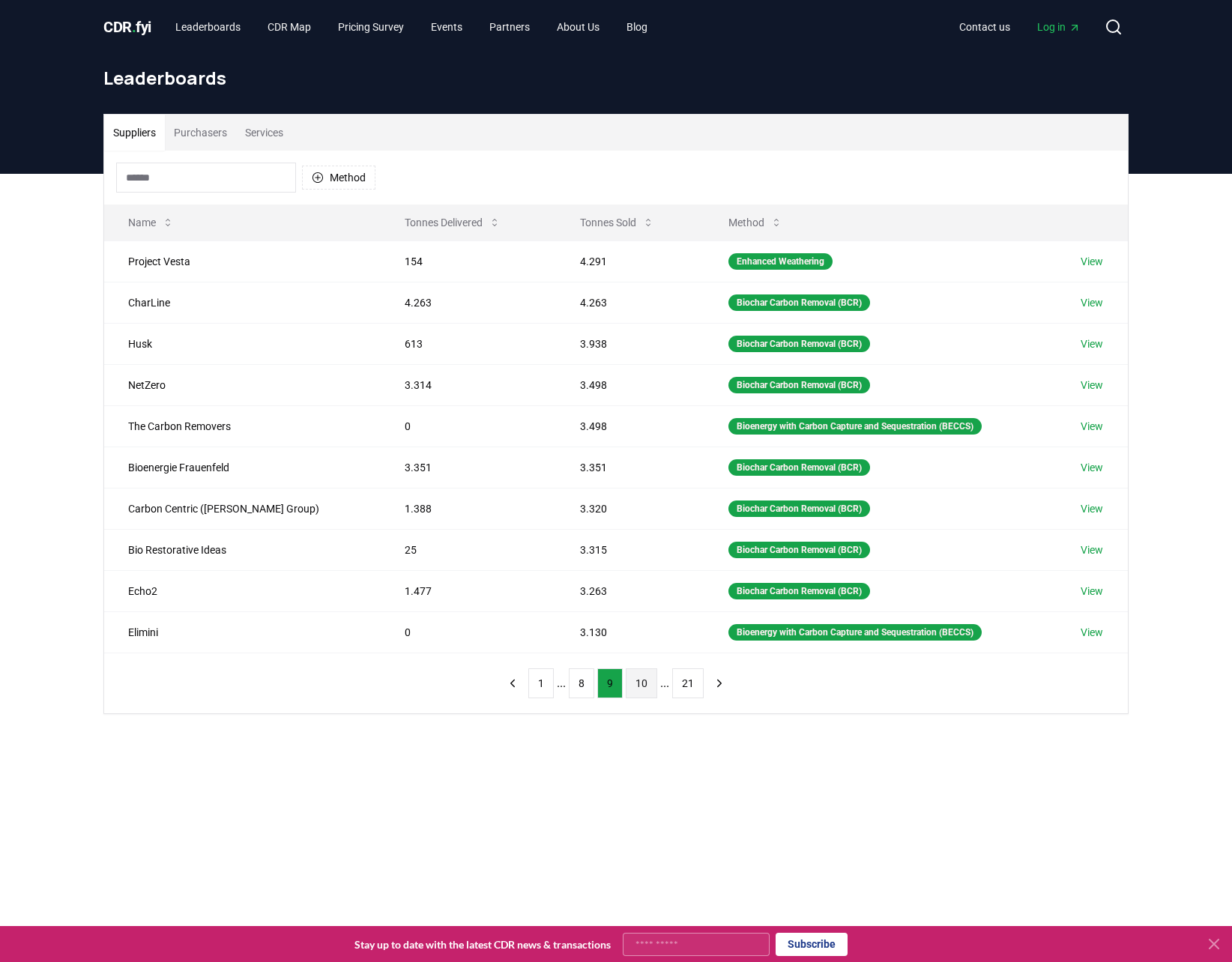
click at [634, 669] on button "10" at bounding box center [642, 683] width 31 height 30
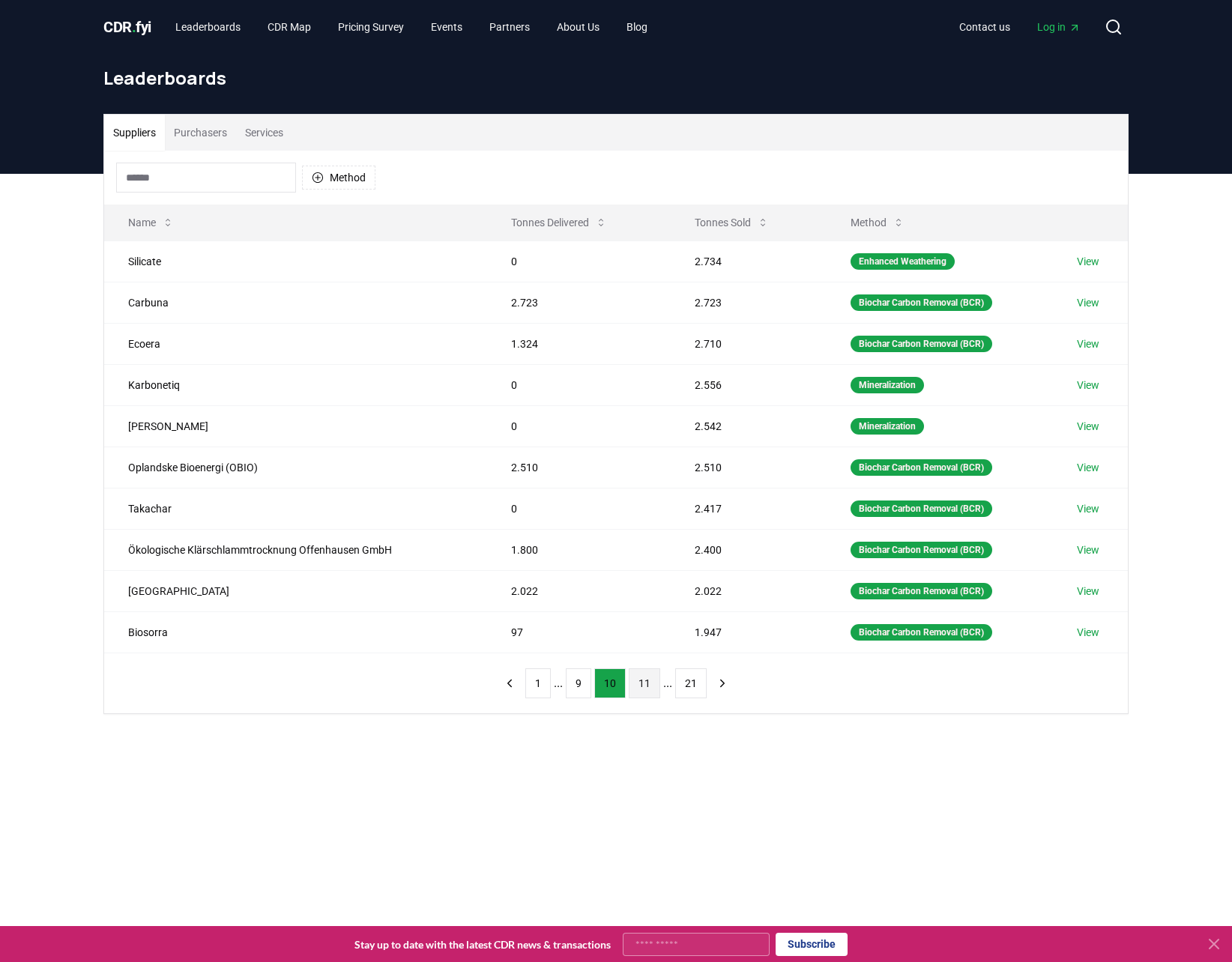
click at [645, 676] on button "11" at bounding box center [644, 683] width 31 height 30
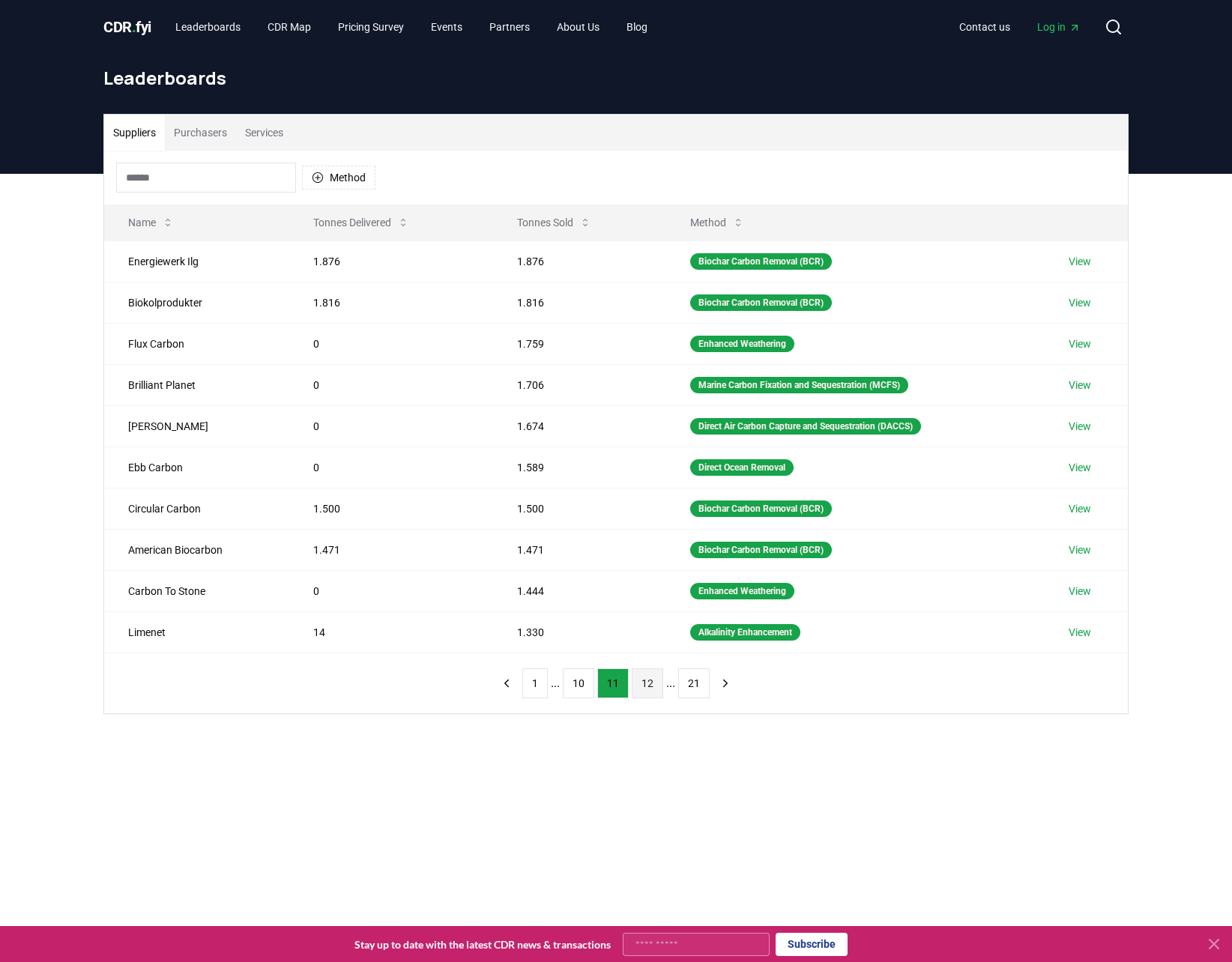
click at [645, 677] on button "12" at bounding box center [647, 683] width 31 height 30
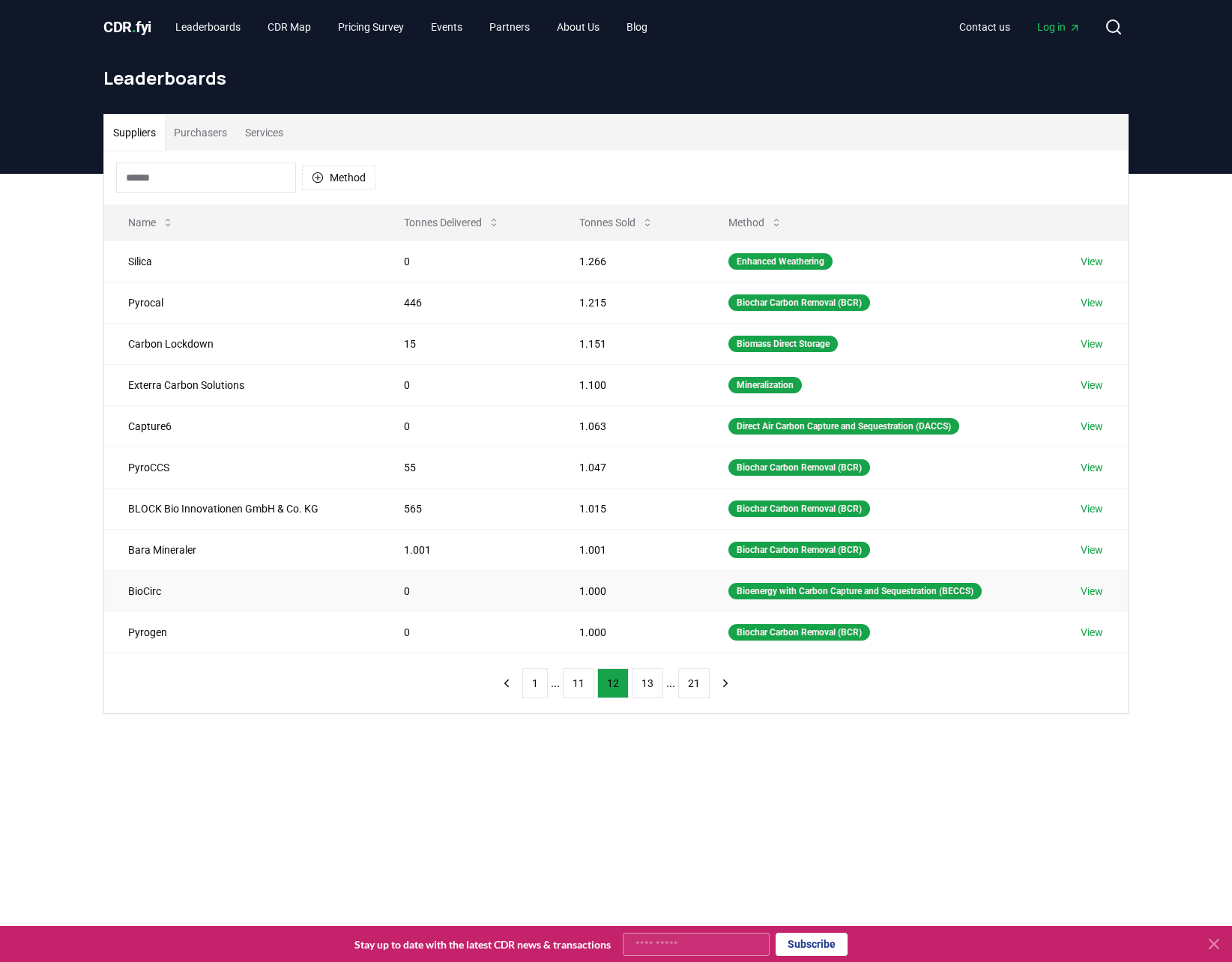
click at [156, 589] on td "BioCirc" at bounding box center [242, 590] width 276 height 41
click at [136, 583] on td "BioCirc" at bounding box center [242, 590] width 276 height 41
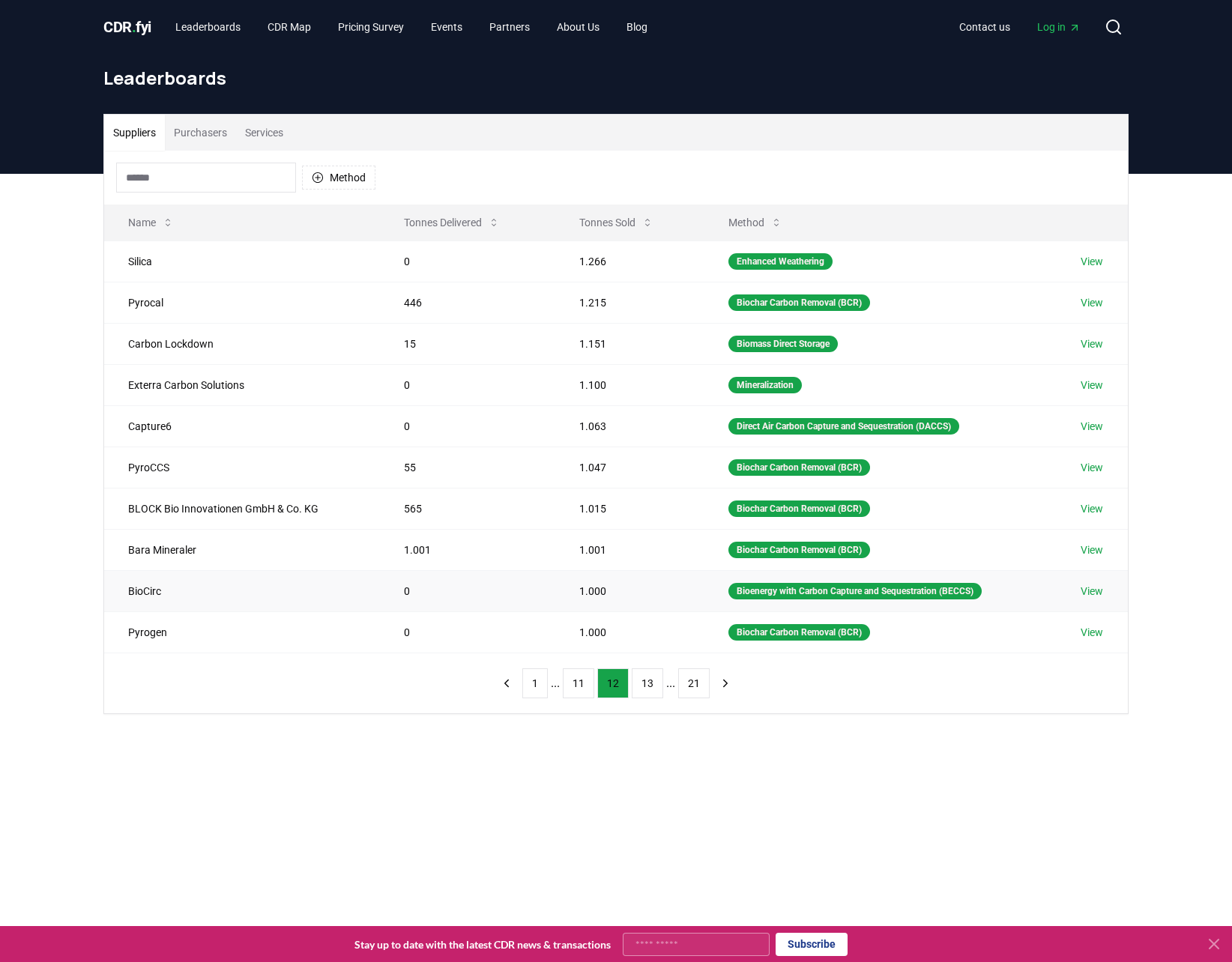
click at [1103, 583] on link "View" at bounding box center [1092, 591] width 22 height 15
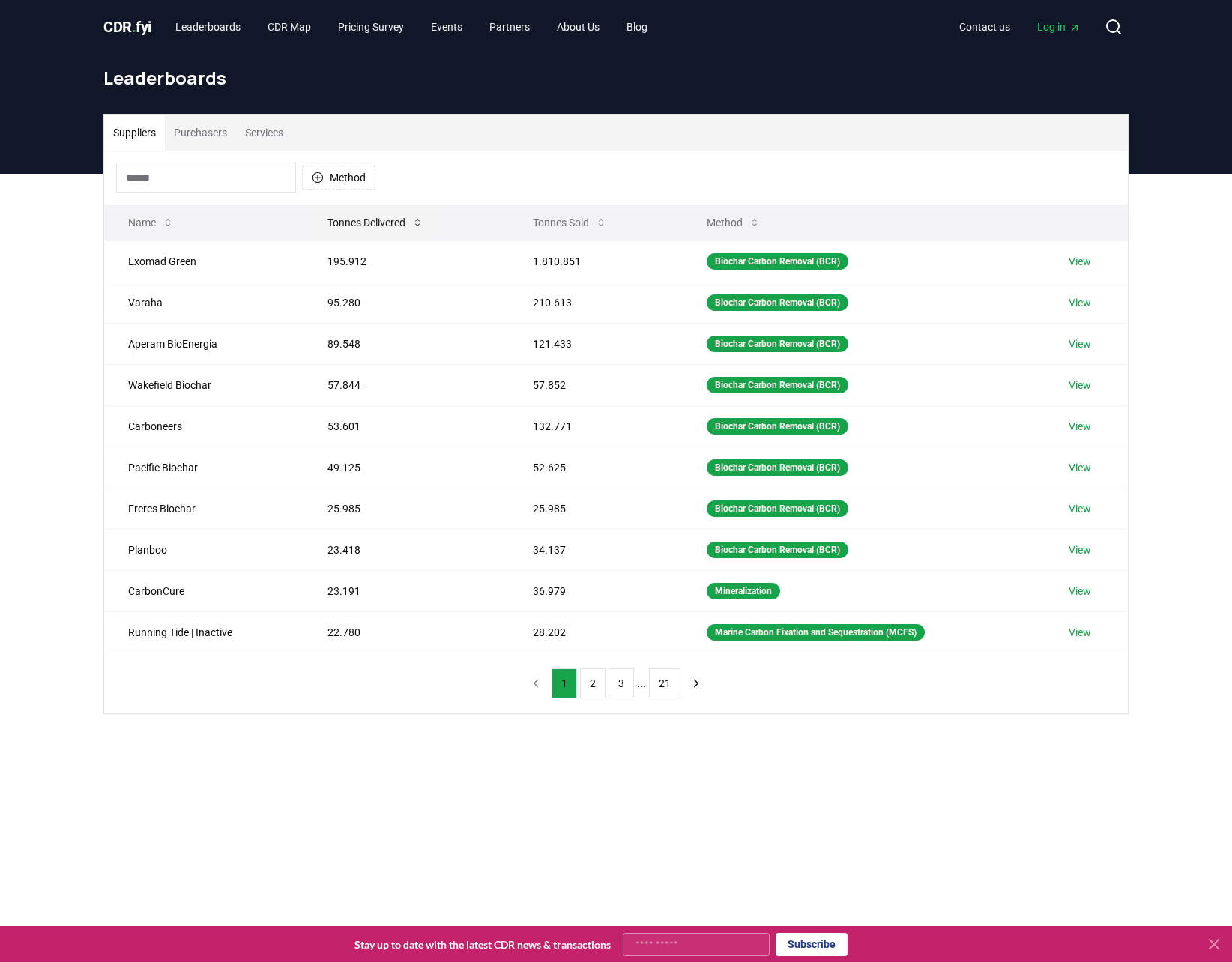
click at [415, 217] on icon at bounding box center [418, 223] width 12 height 12
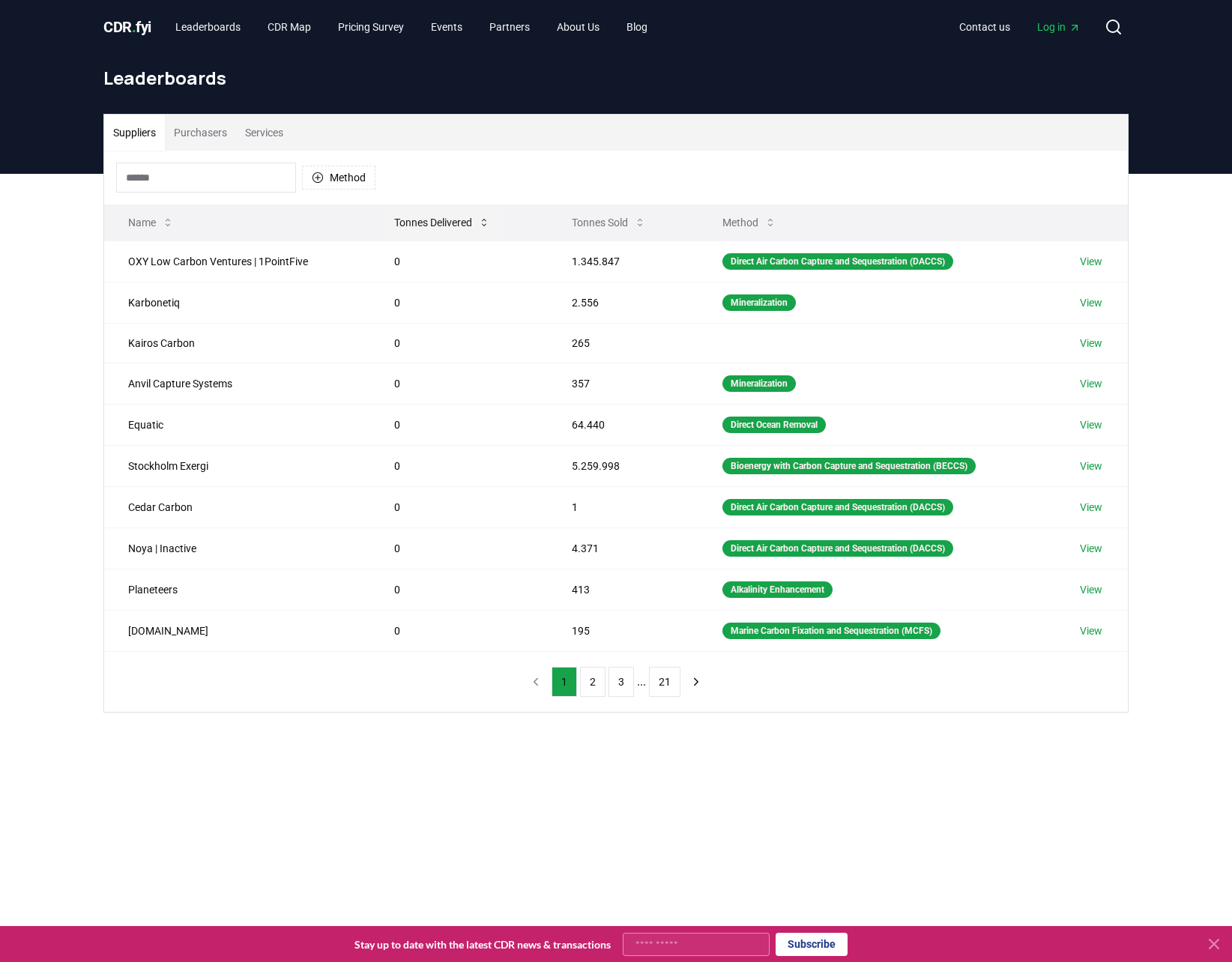
click at [425, 220] on button "Tonnes Delivered" at bounding box center [442, 222] width 120 height 30
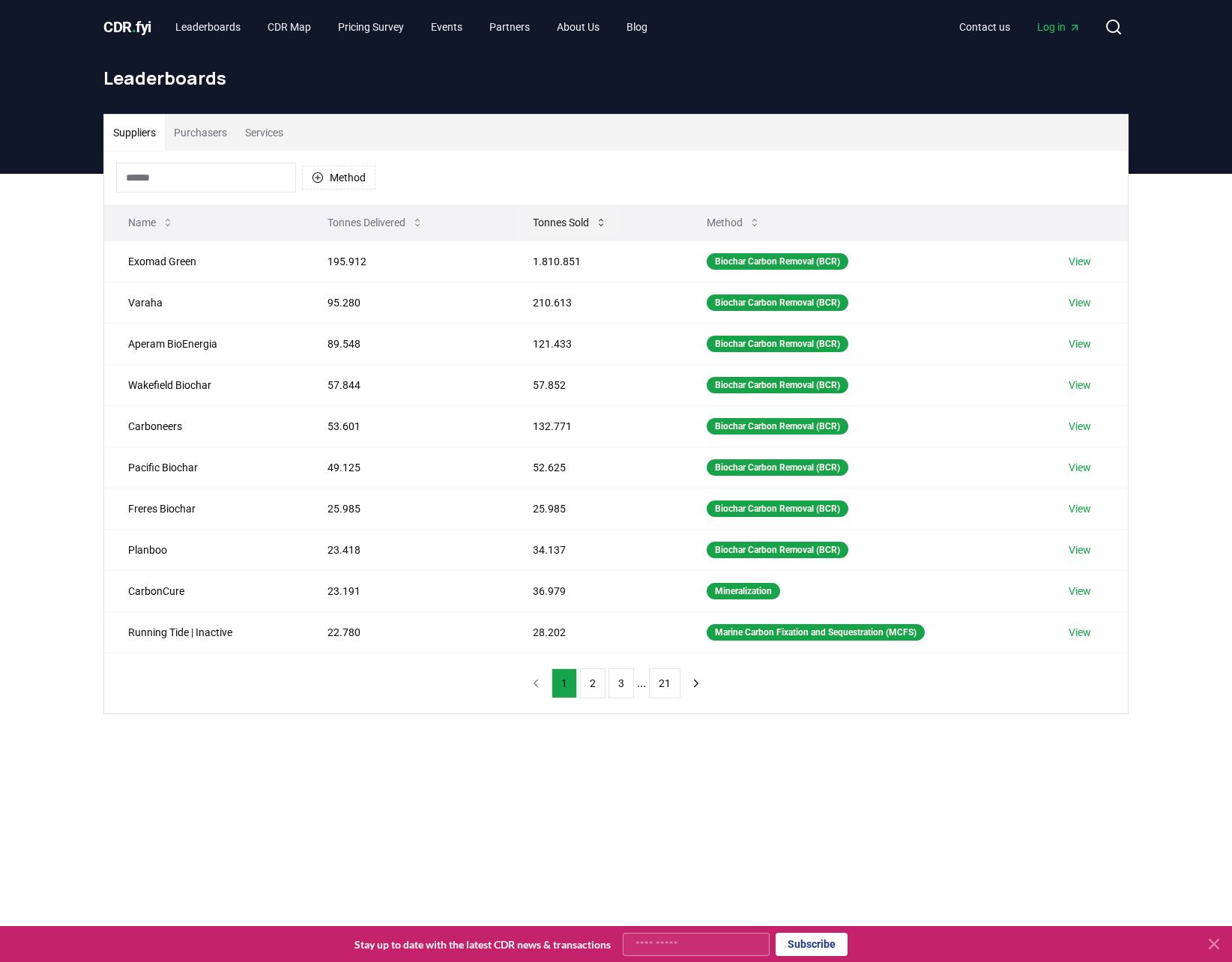
click at [568, 219] on button "Tonnes Sold" at bounding box center [569, 222] width 98 height 30
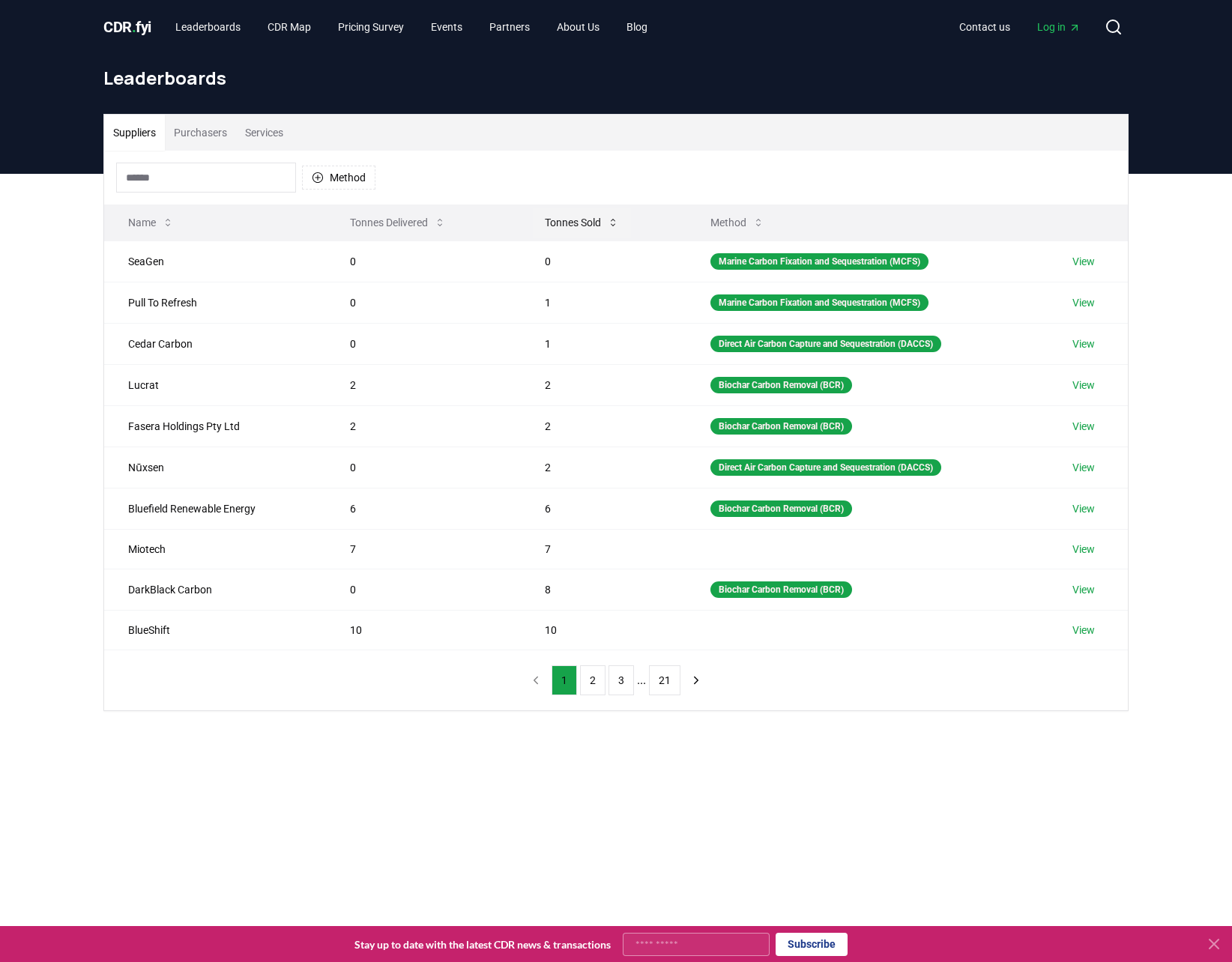
click at [567, 226] on button "Tonnes Sold" at bounding box center [581, 222] width 98 height 30
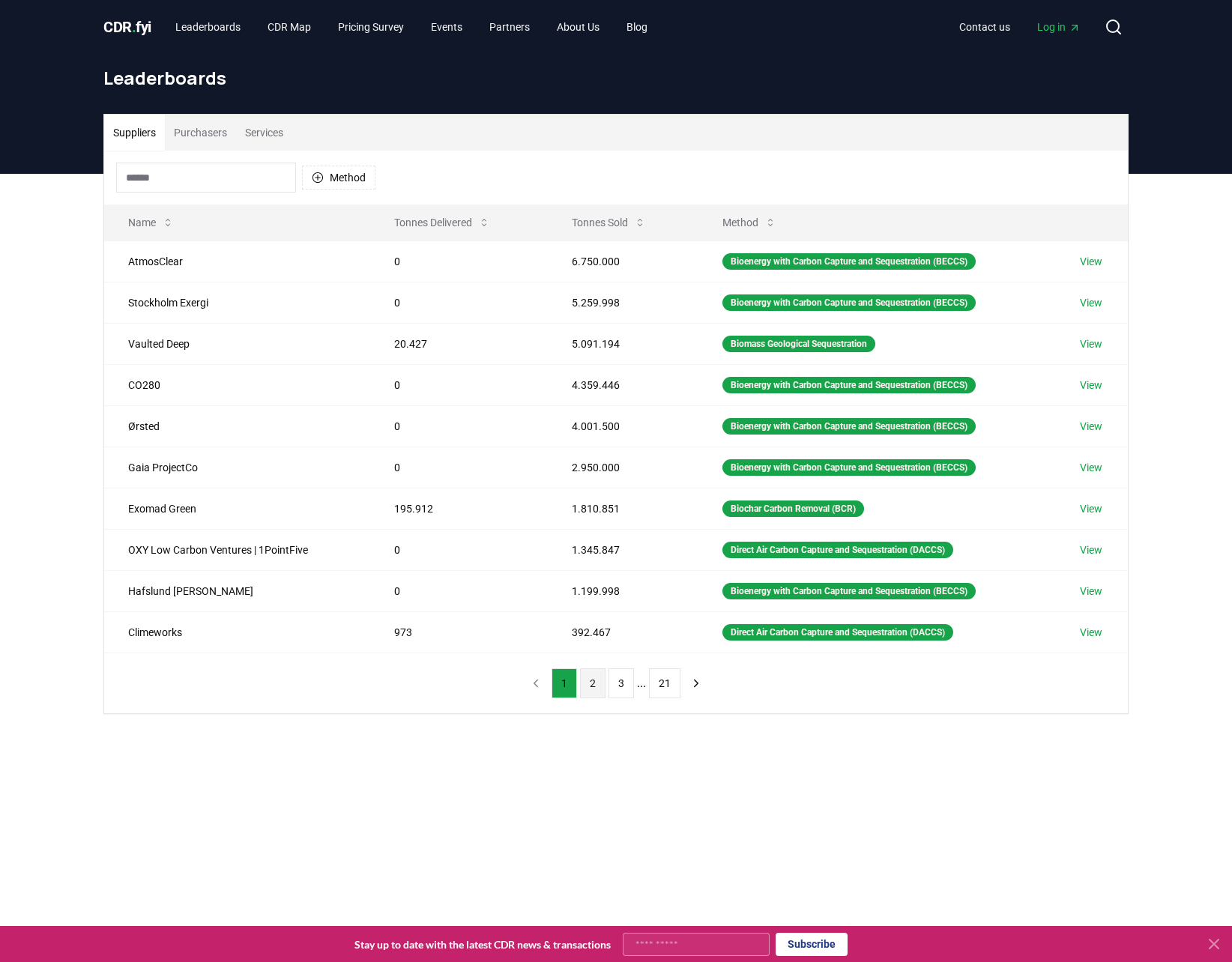
click at [590, 677] on button "2" at bounding box center [593, 683] width 26 height 30
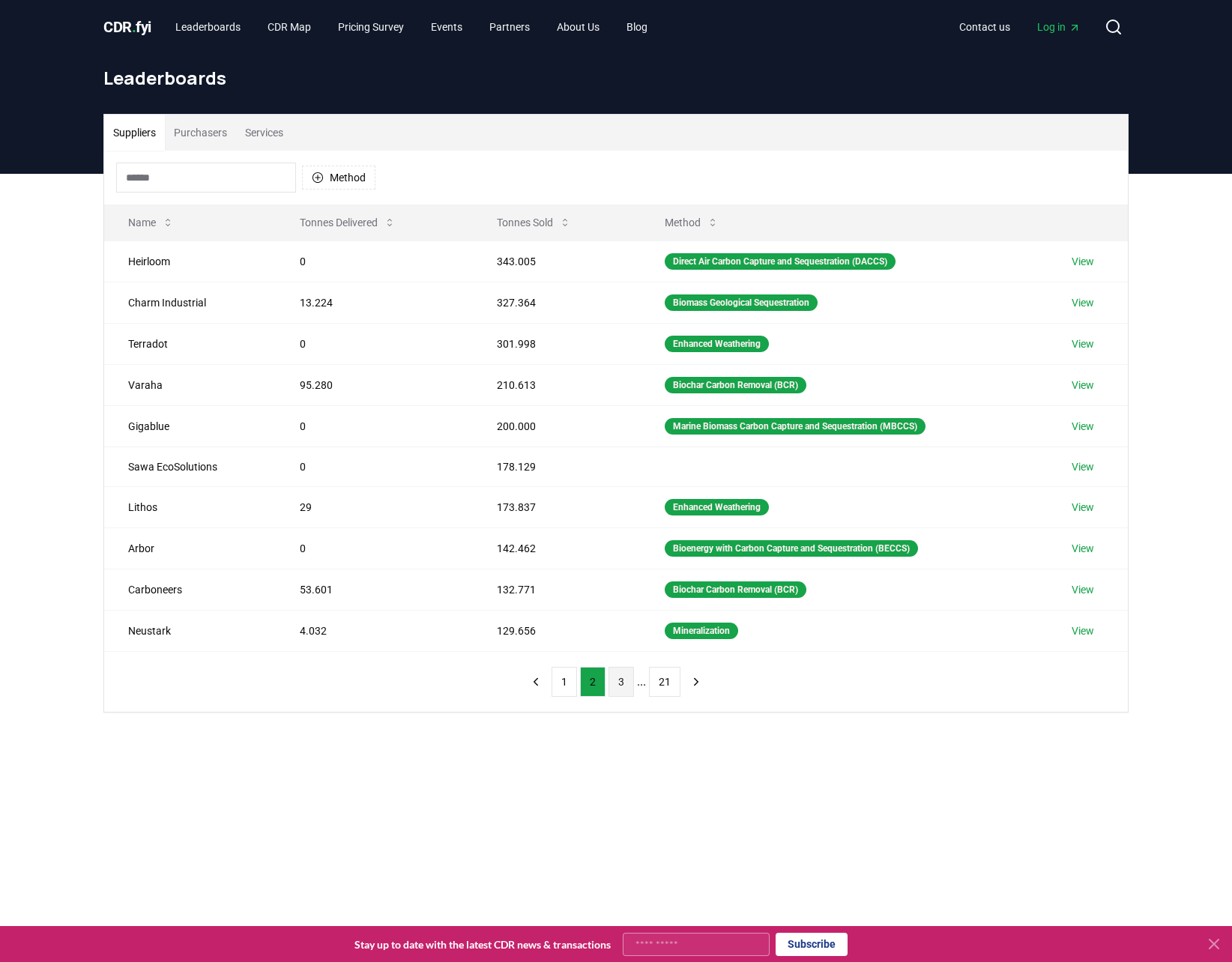
click at [618, 674] on button "3" at bounding box center [621, 681] width 26 height 30
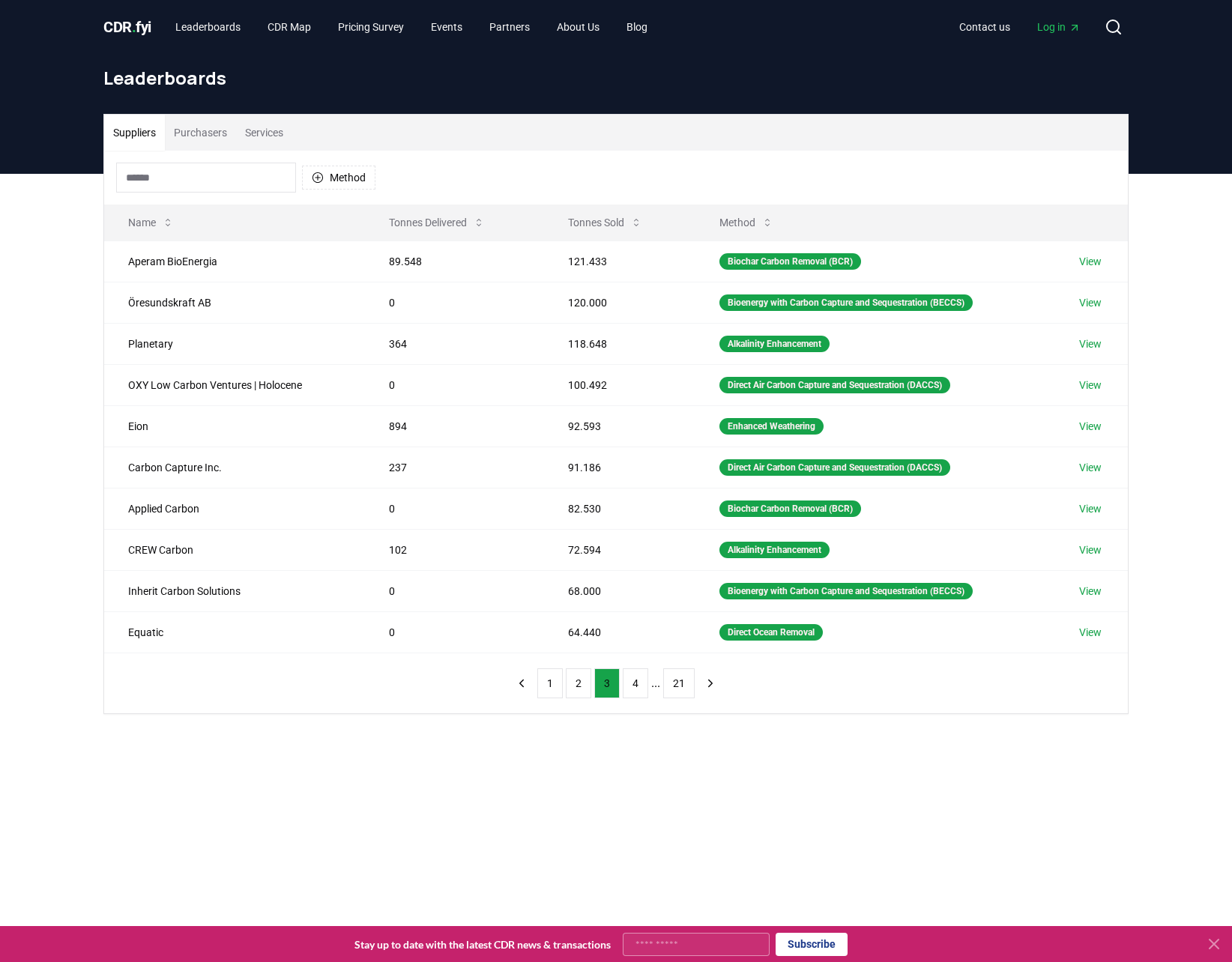
click at [651, 677] on ul "1 2 3 4 ... 21" at bounding box center [616, 683] width 157 height 30
click at [639, 676] on button "4" at bounding box center [636, 683] width 26 height 30
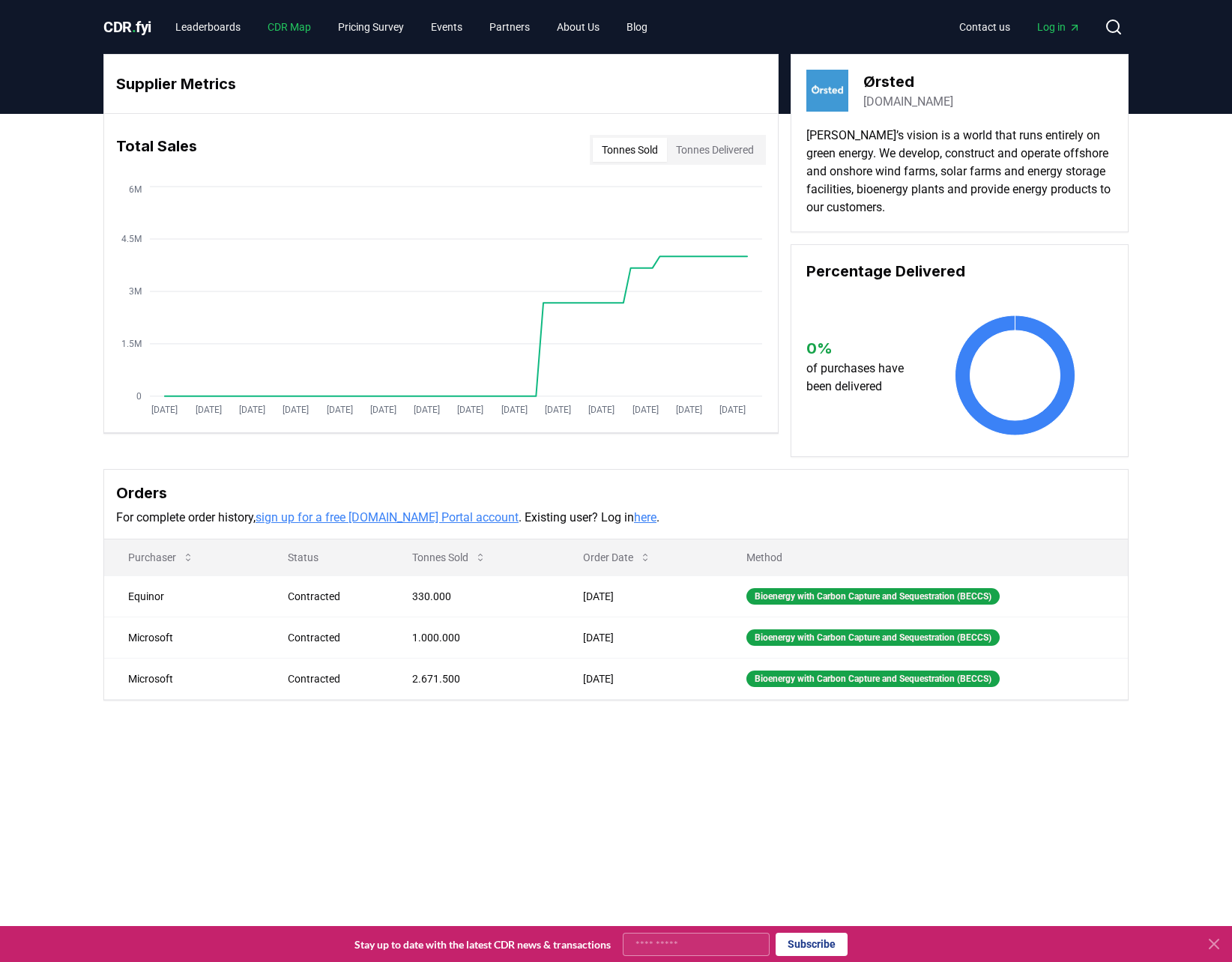
click at [302, 14] on link "CDR Map" at bounding box center [288, 27] width 67 height 27
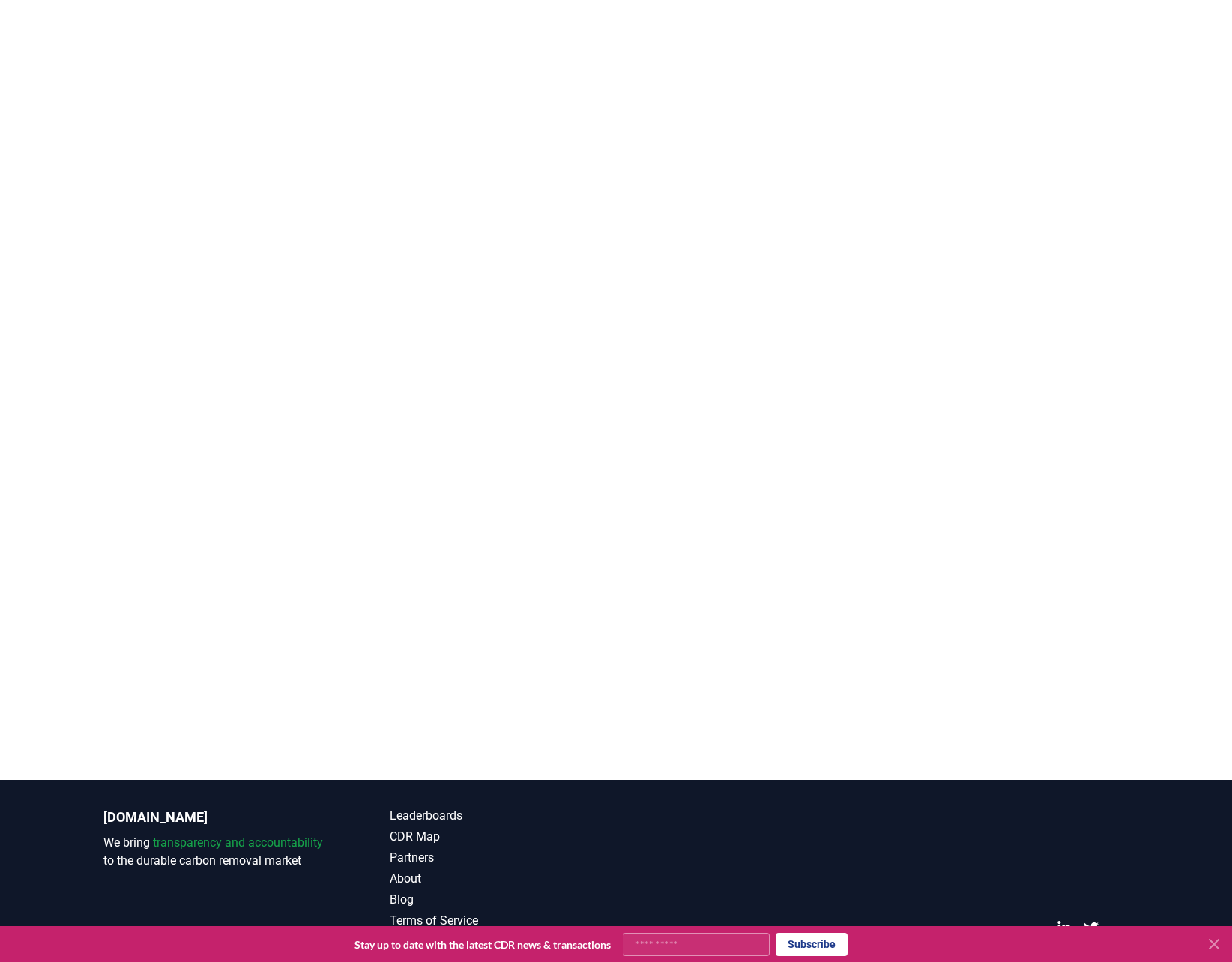
scroll to position [291, 0]
